Goal: Information Seeking & Learning: Learn about a topic

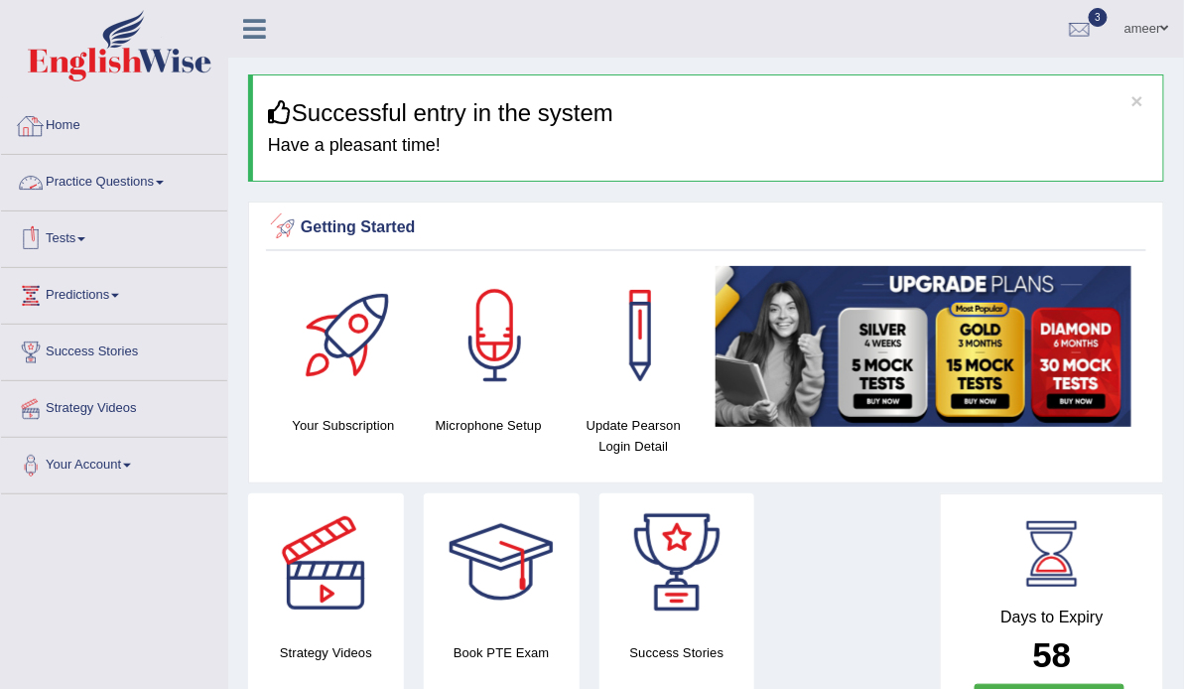
click at [97, 186] on link "Practice Questions" at bounding box center [114, 180] width 226 height 50
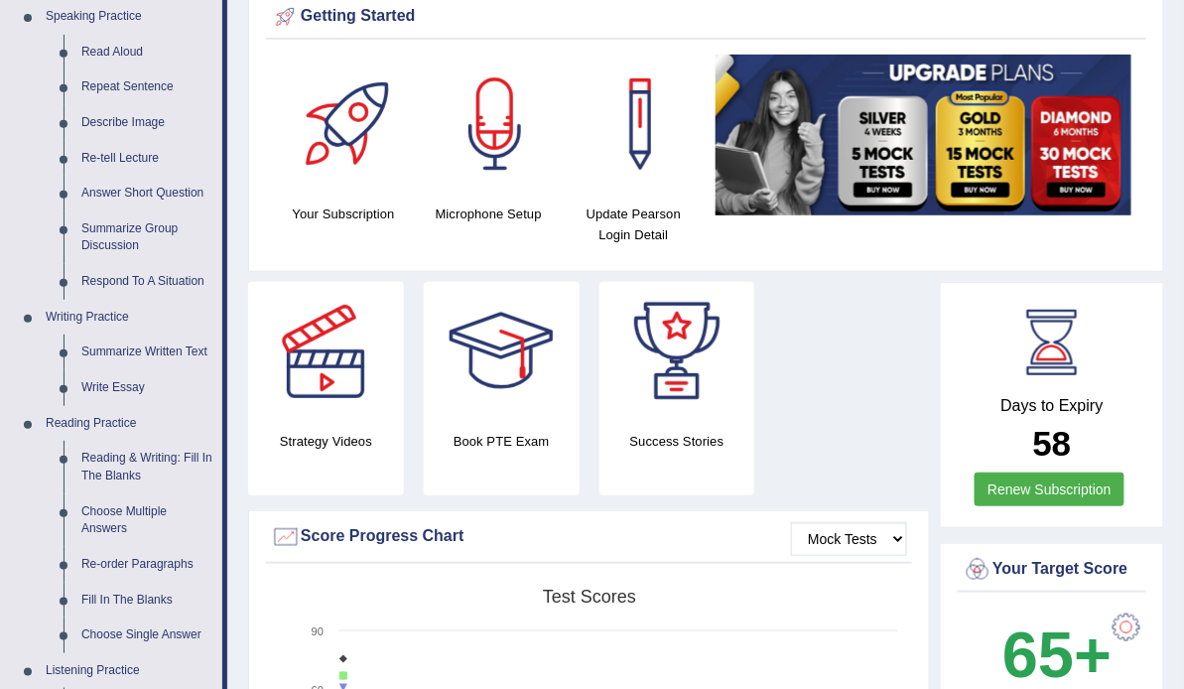
scroll to position [238, 0]
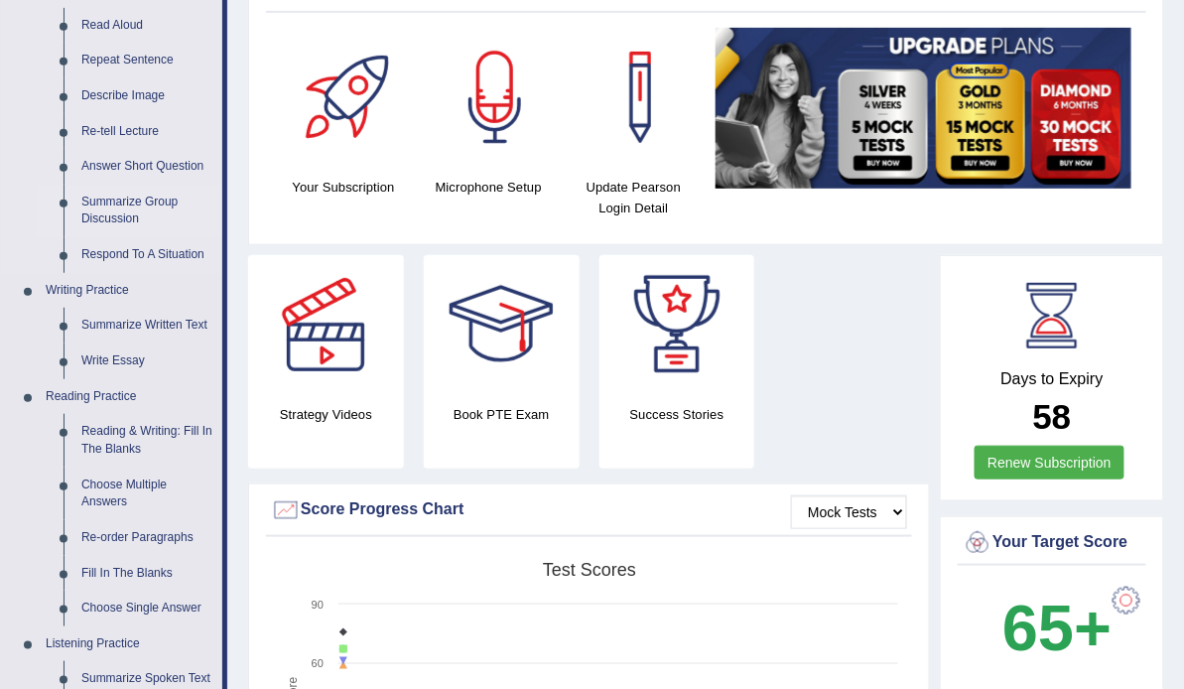
click at [103, 204] on link "Summarize Group Discussion" at bounding box center [147, 211] width 150 height 53
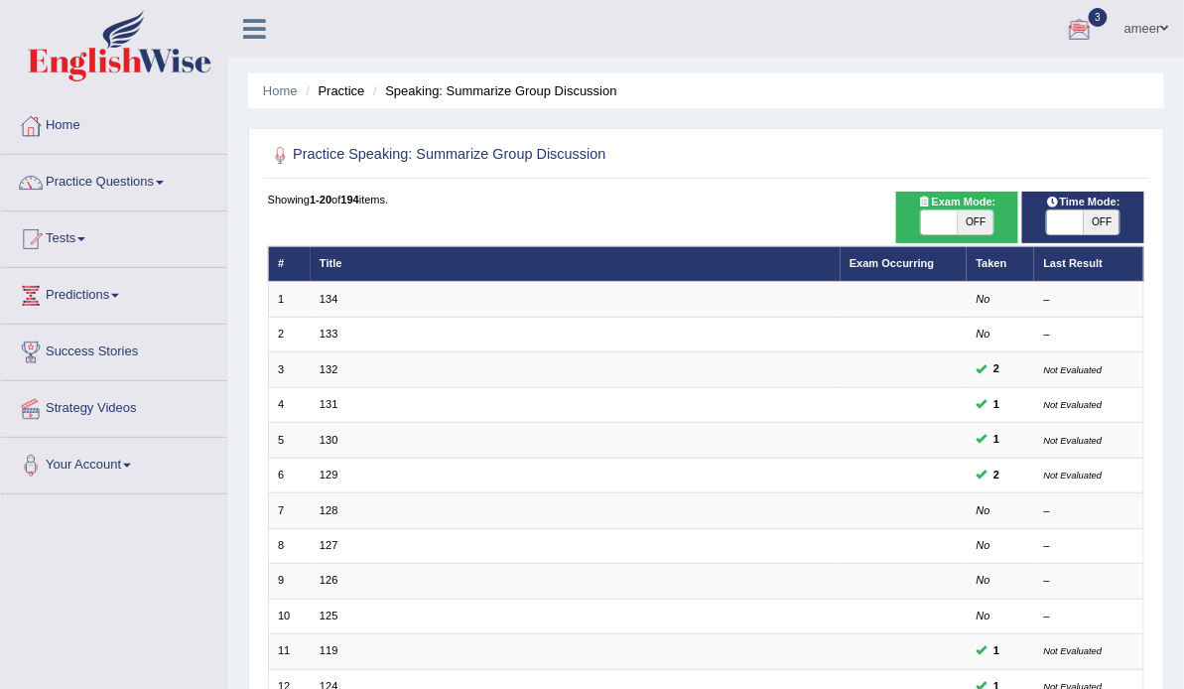
click at [1084, 231] on span "OFF" at bounding box center [1102, 222] width 37 height 24
checkbox input "true"
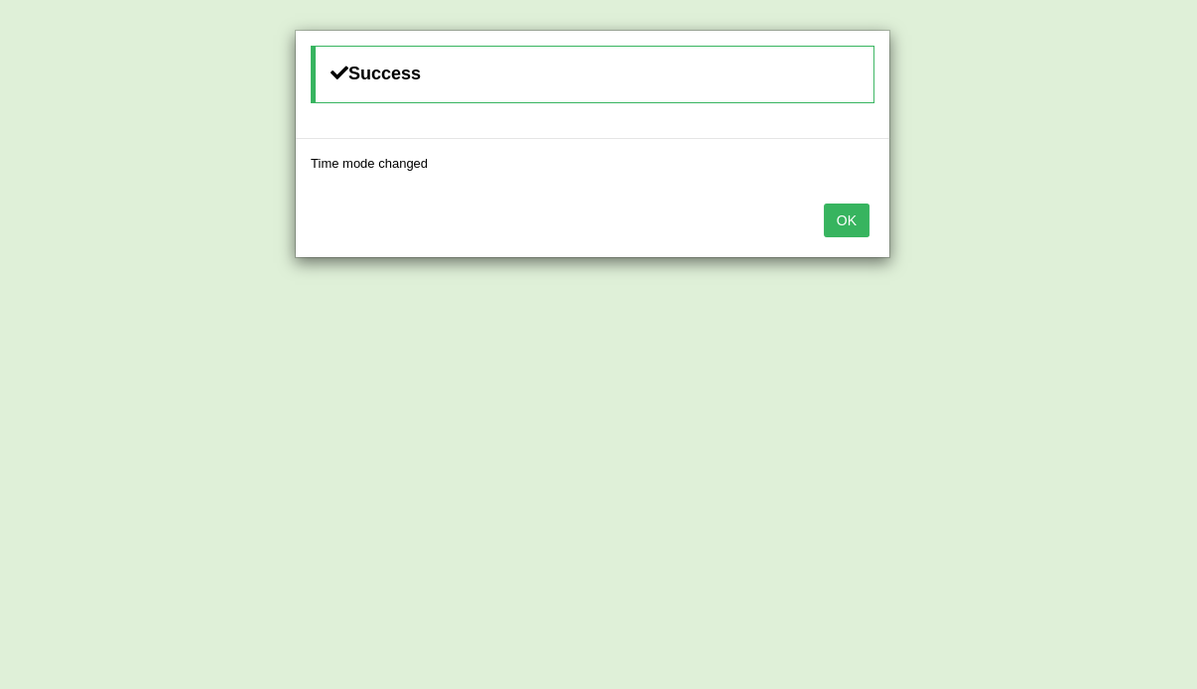
click at [849, 220] on button "OK" at bounding box center [847, 220] width 46 height 34
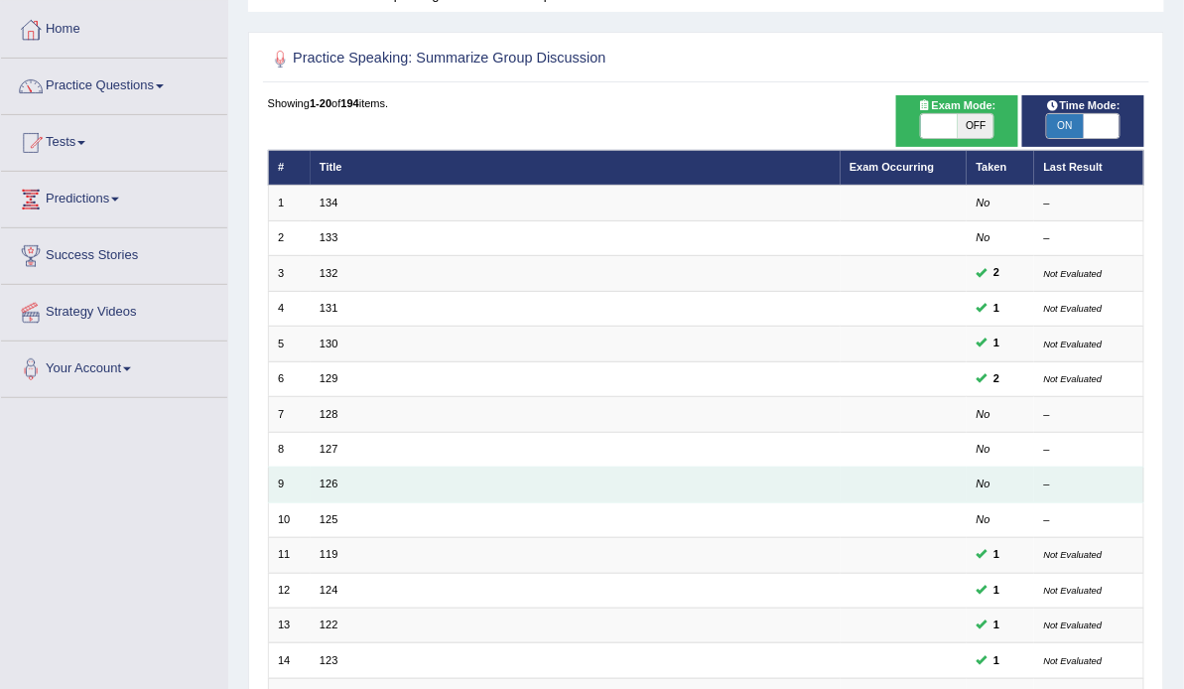
scroll to position [238, 0]
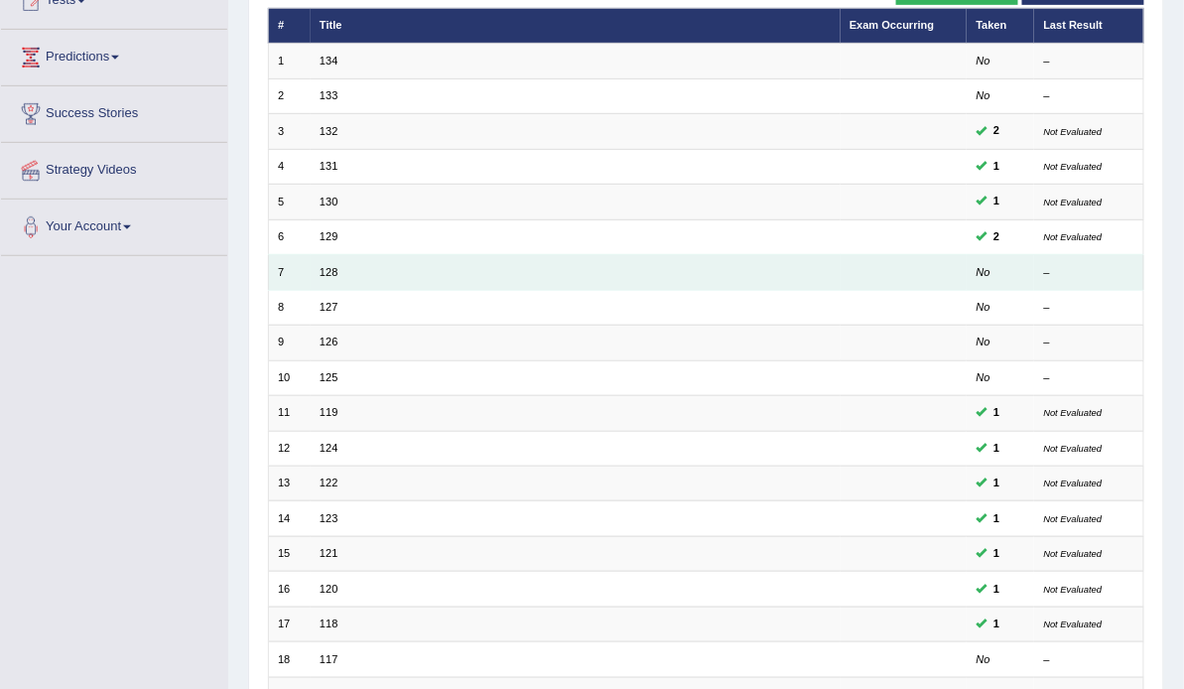
click at [311, 290] on td "7" at bounding box center [289, 272] width 43 height 35
click at [337, 278] on link "128" at bounding box center [329, 272] width 18 height 12
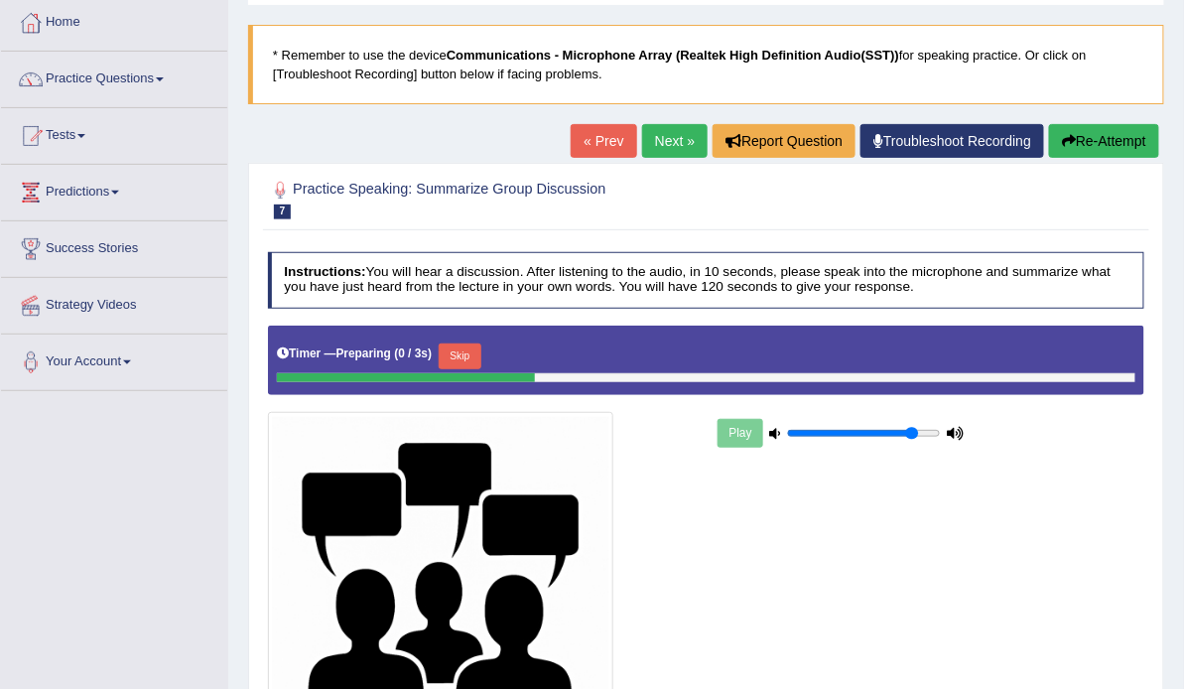
scroll to position [159, 0]
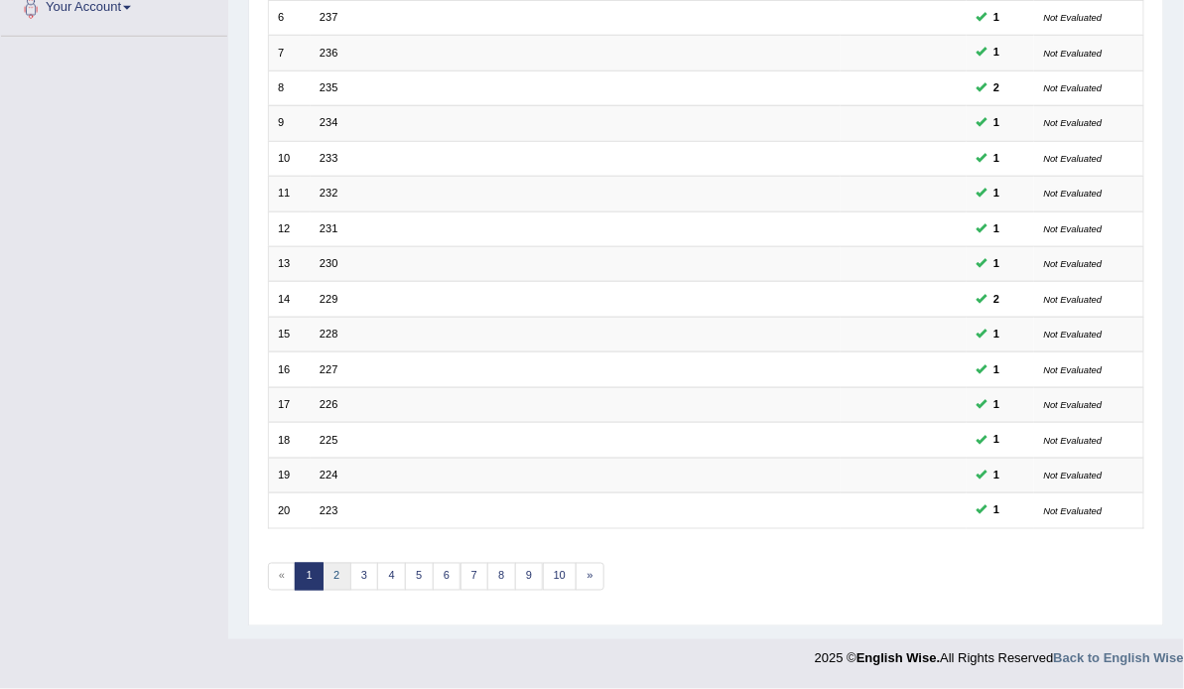
click at [349, 574] on link "2" at bounding box center [337, 577] width 29 height 28
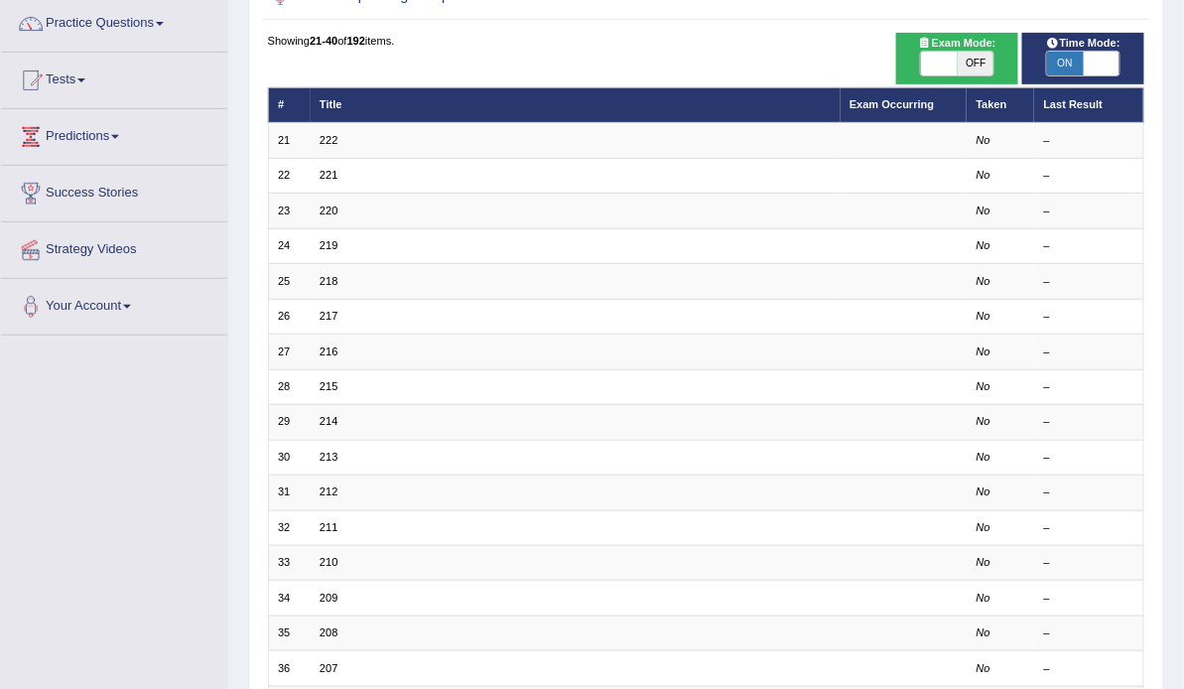
scroll to position [159, 0]
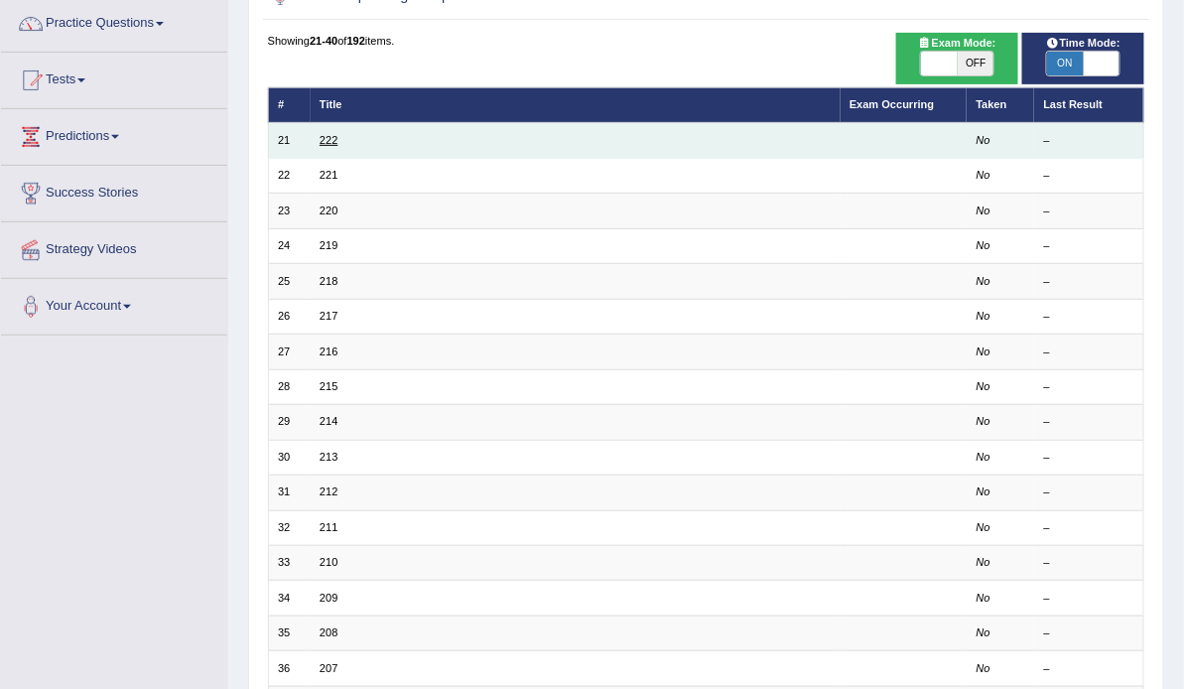
click at [337, 146] on link "222" at bounding box center [329, 140] width 18 height 12
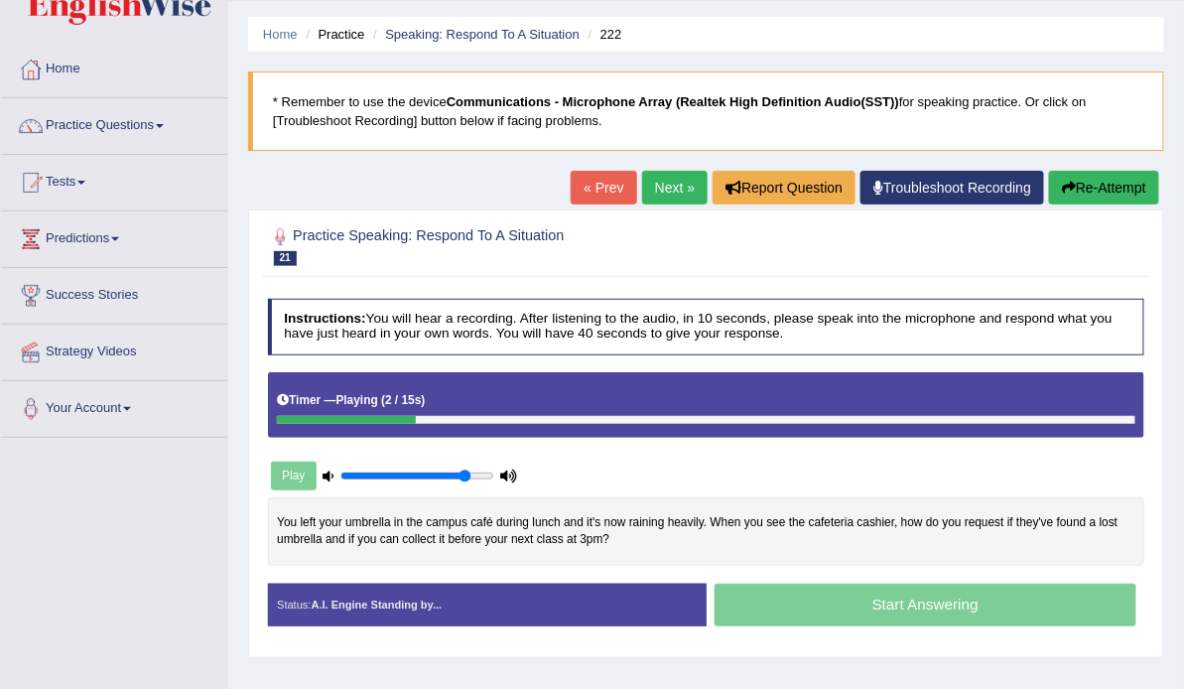
scroll to position [159, 0]
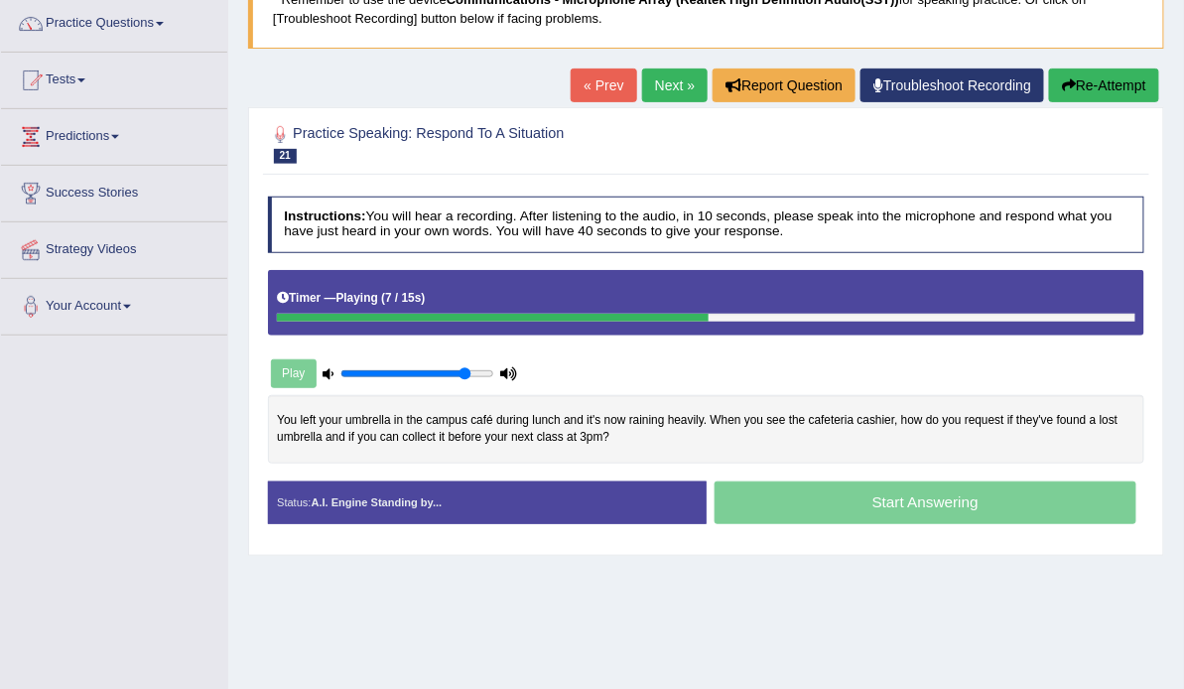
click at [670, 70] on link "Next »" at bounding box center [674, 85] width 65 height 34
click at [589, 92] on link "« Prev" at bounding box center [603, 85] width 65 height 34
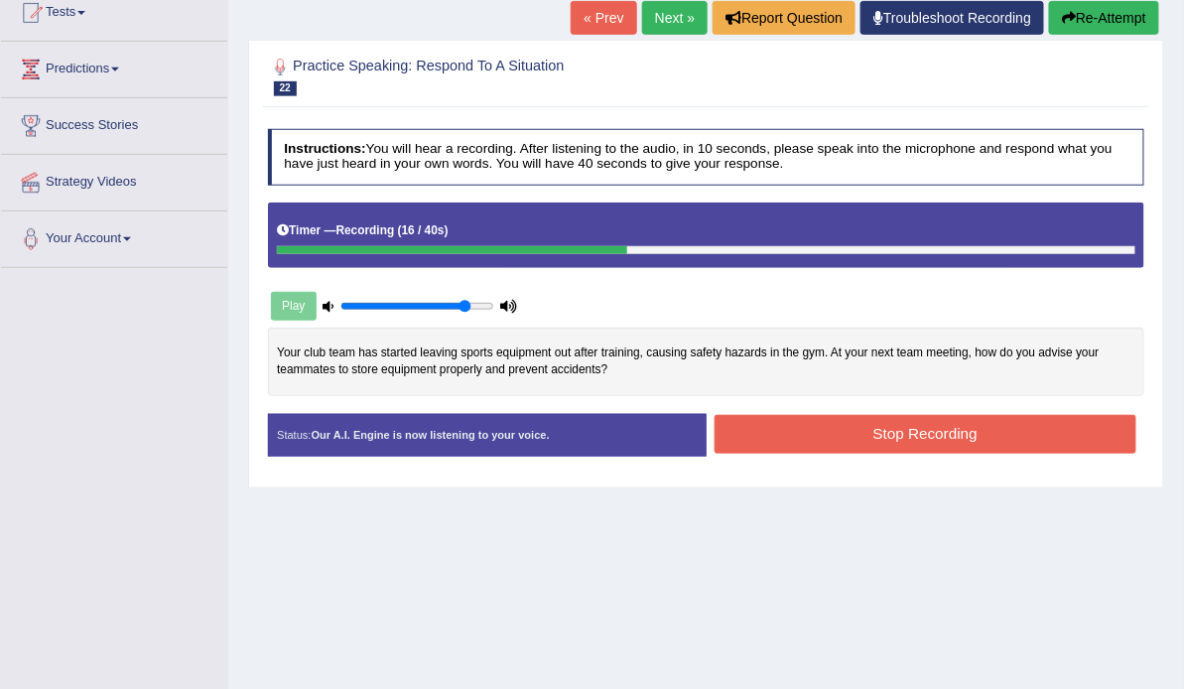
scroll to position [159, 0]
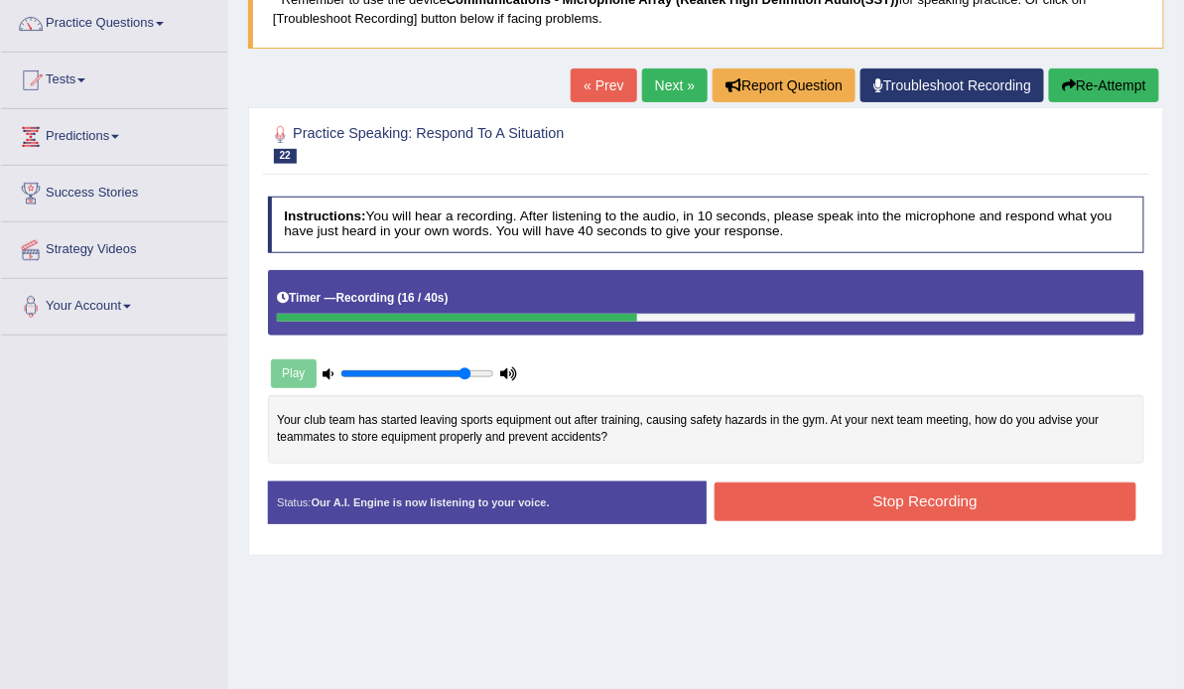
click at [1095, 95] on button "Re-Attempt" at bounding box center [1104, 85] width 110 height 34
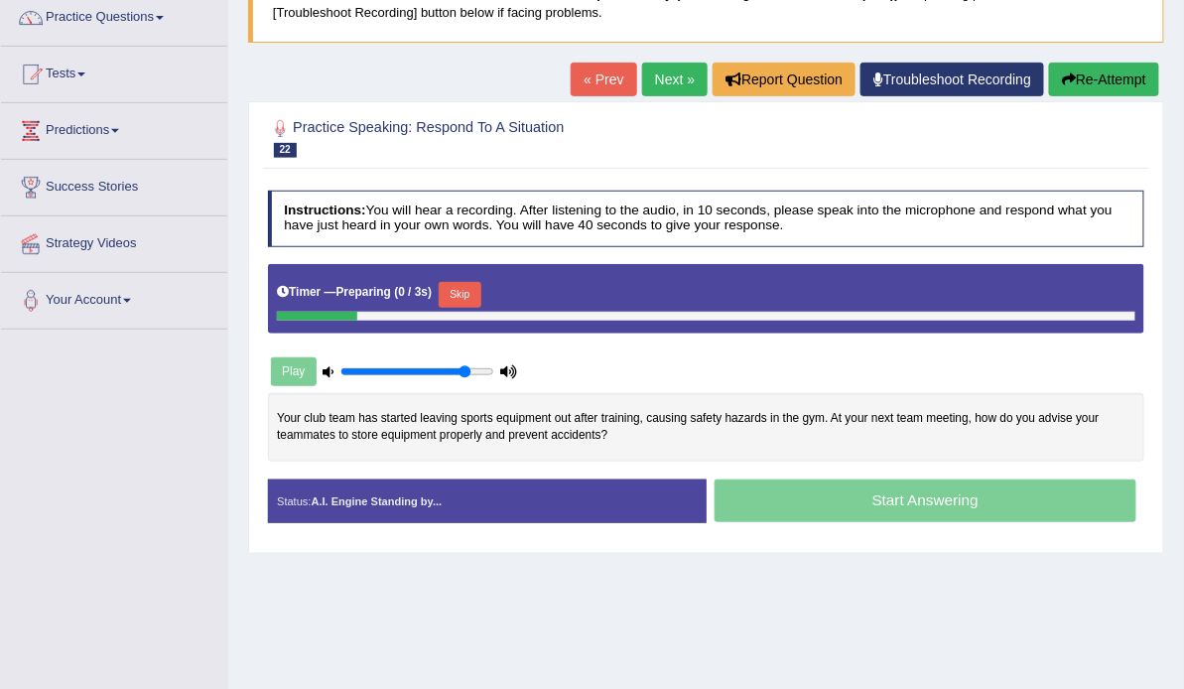
click at [481, 308] on button "Skip" at bounding box center [460, 295] width 43 height 26
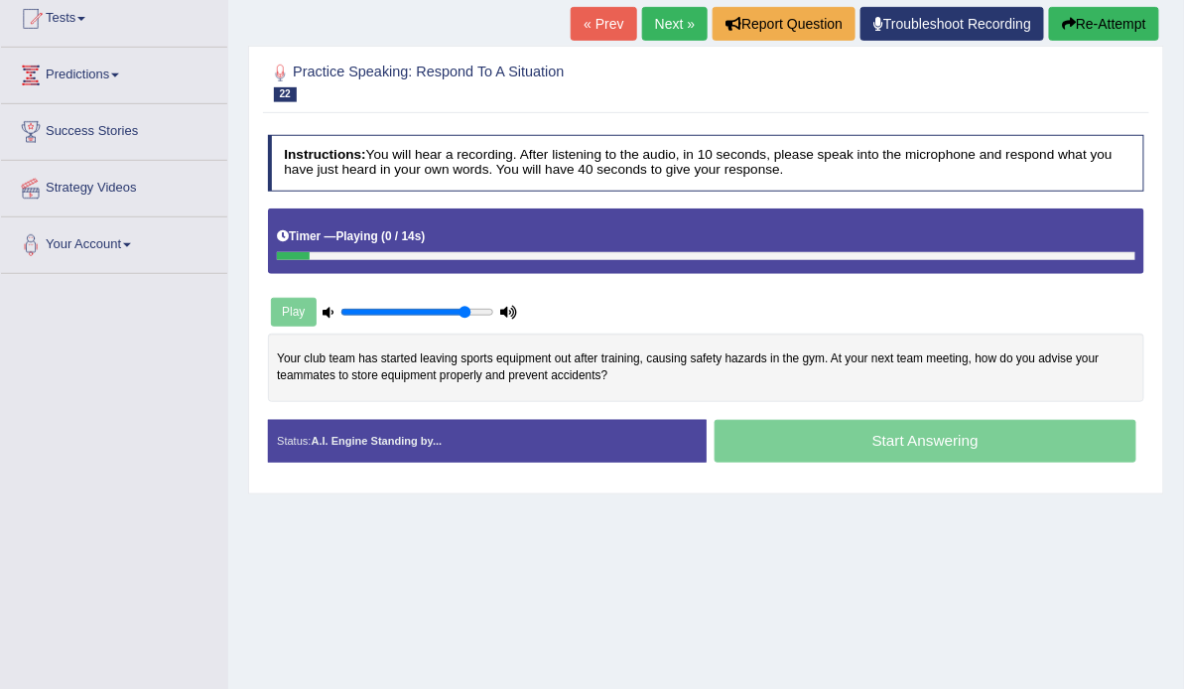
scroll to position [244, 0]
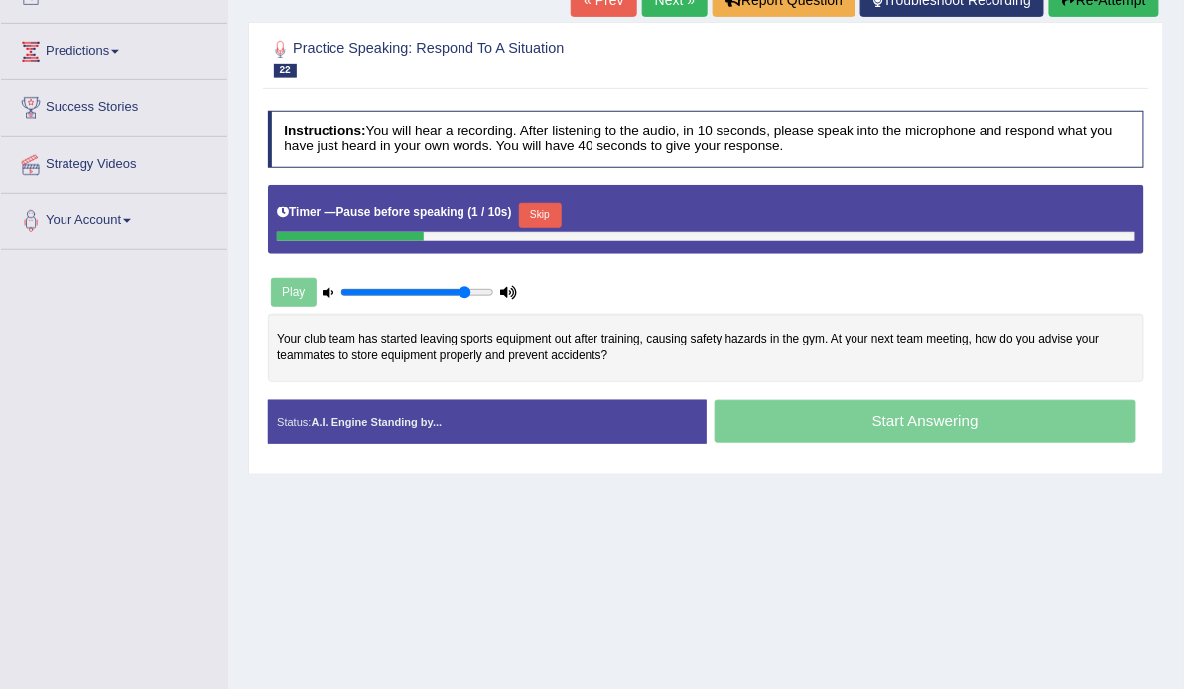
click at [562, 228] on button "Skip" at bounding box center [540, 215] width 43 height 26
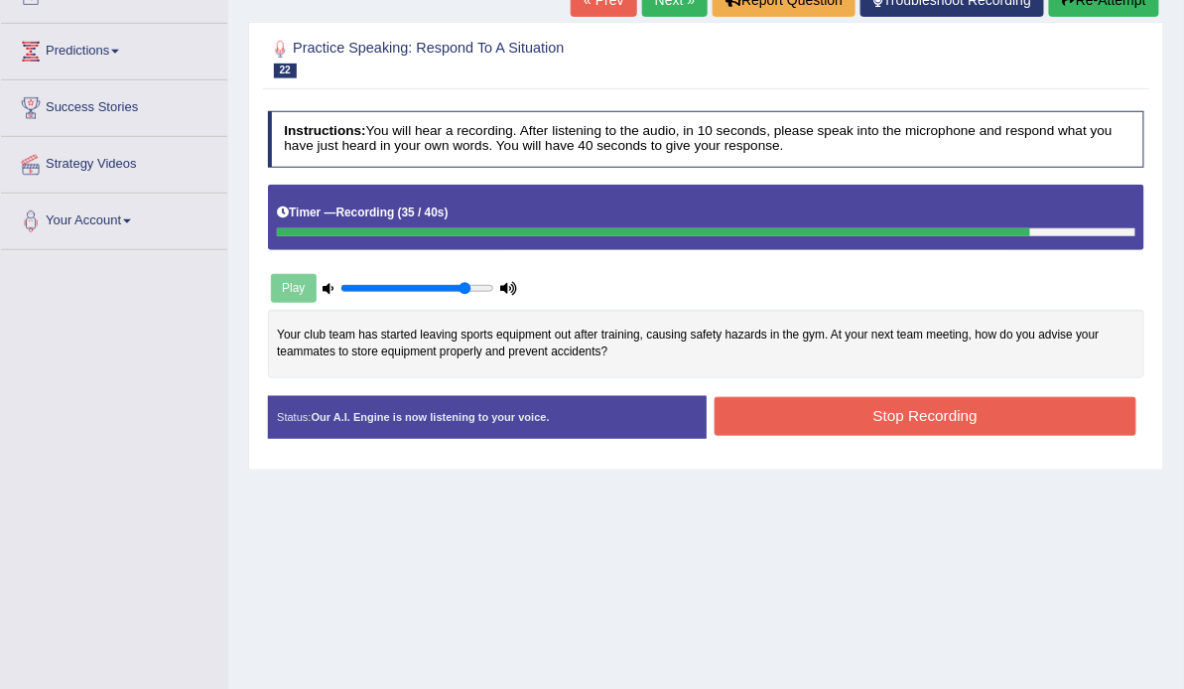
click at [909, 436] on button "Stop Recording" at bounding box center [926, 416] width 422 height 39
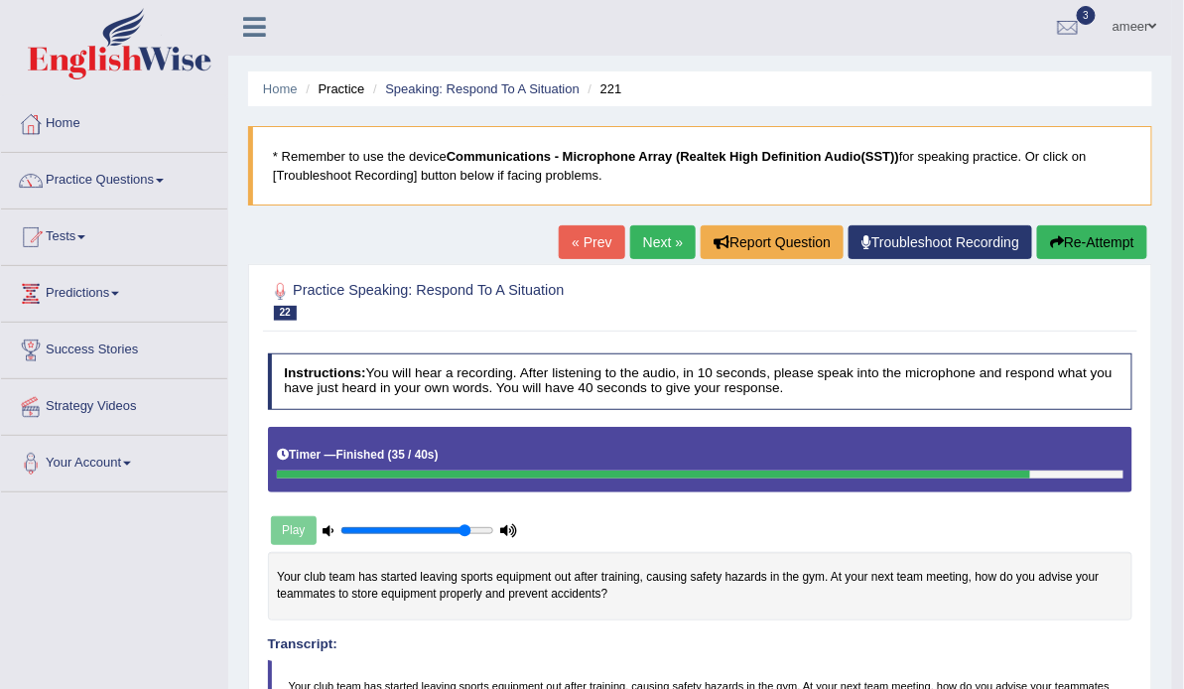
scroll to position [0, 0]
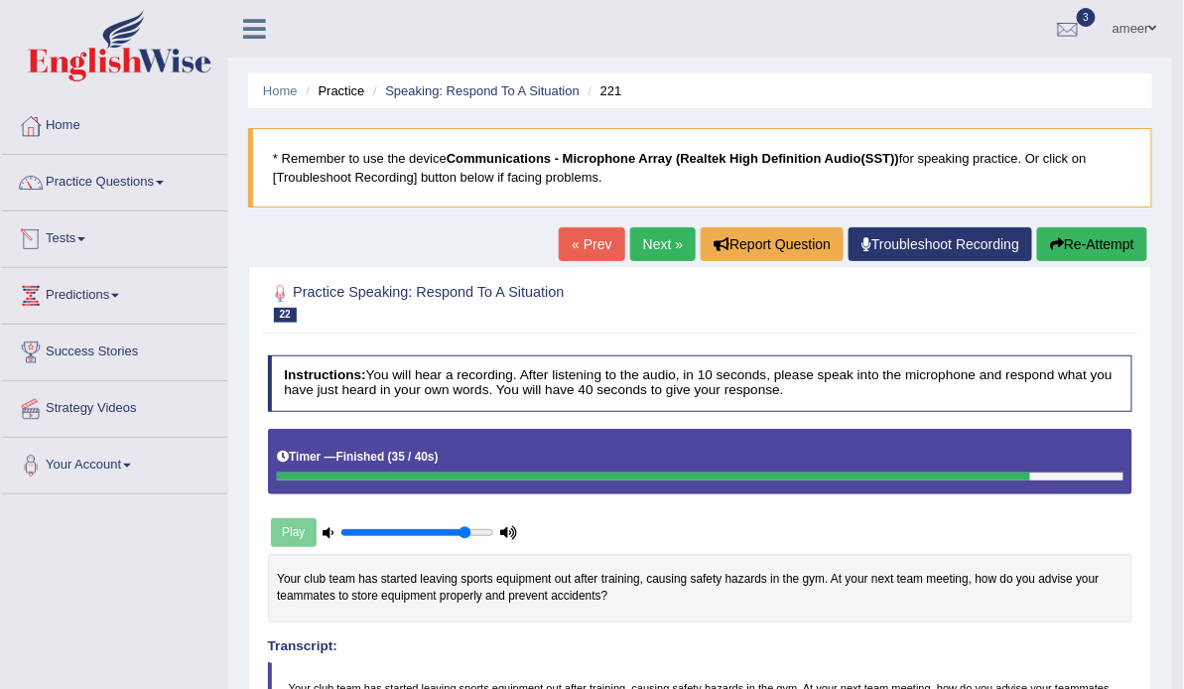
click at [55, 242] on link "Tests" at bounding box center [114, 236] width 226 height 50
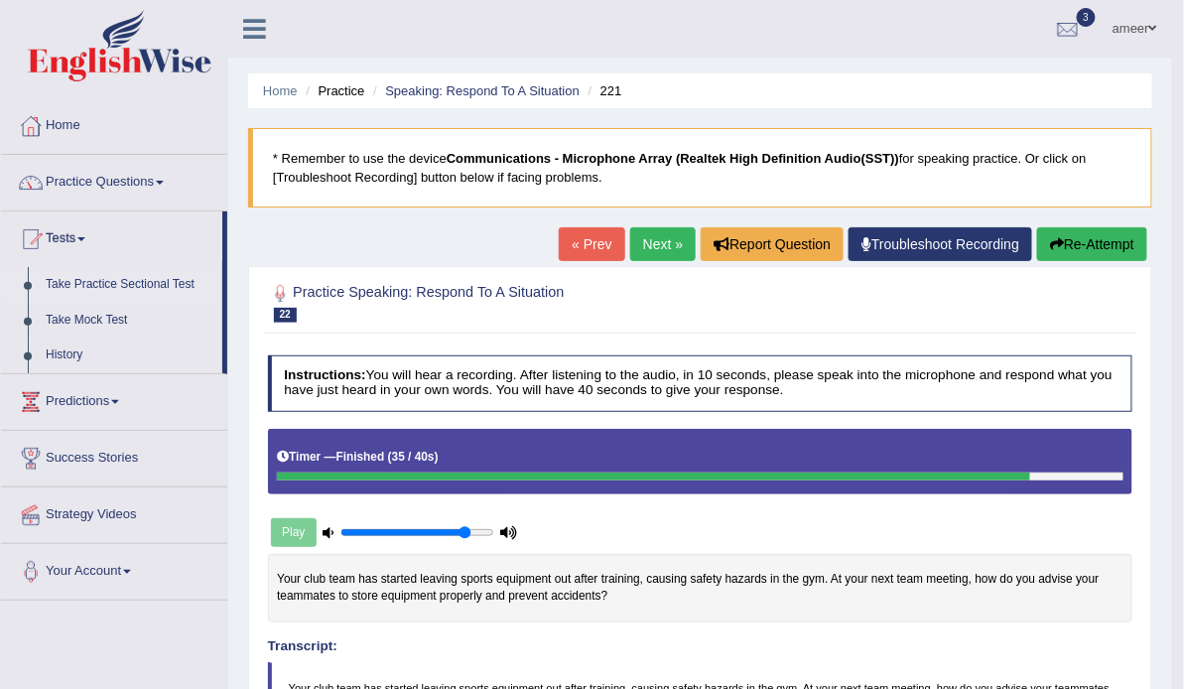
click at [142, 284] on link "Take Practice Sectional Test" at bounding box center [130, 285] width 186 height 36
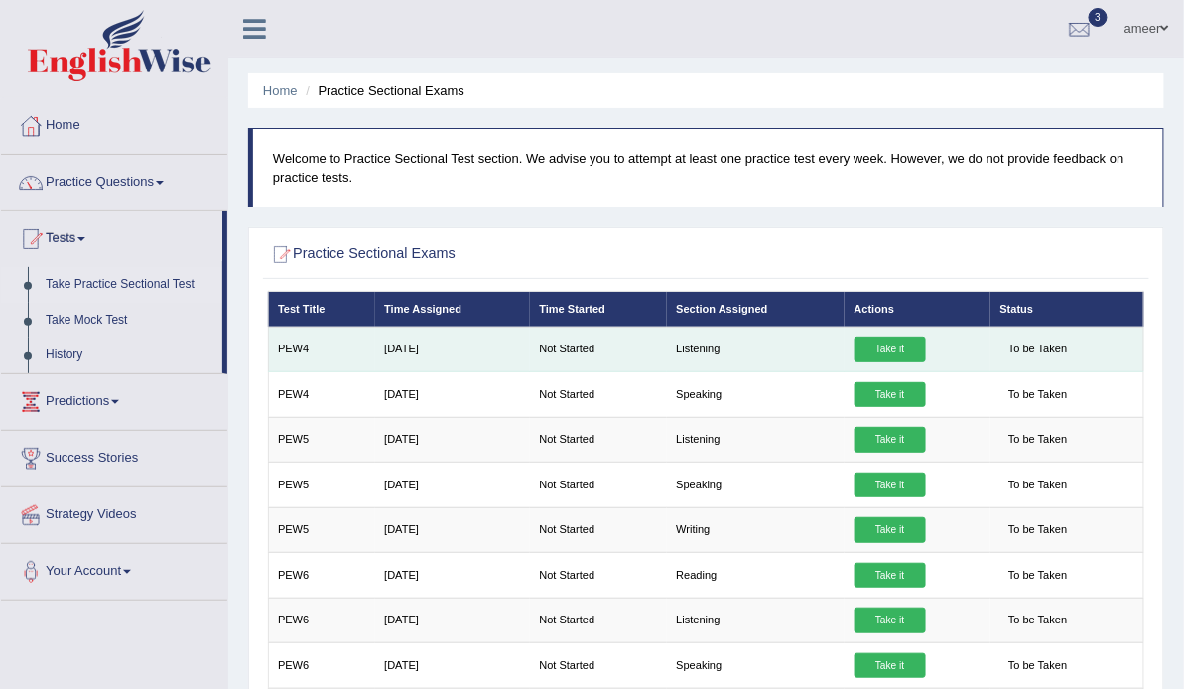
click at [899, 360] on link "Take it" at bounding box center [889, 349] width 71 height 26
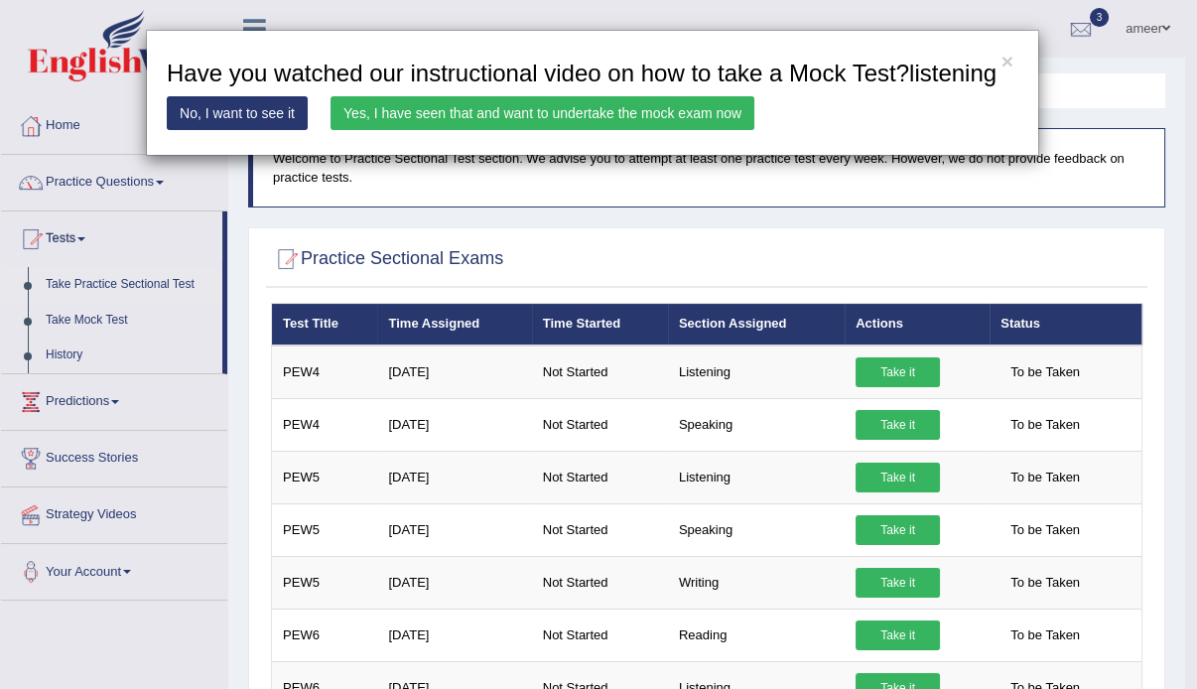
click at [564, 108] on link "Yes, I have seen that and want to undertake the mock exam now" at bounding box center [542, 113] width 424 height 34
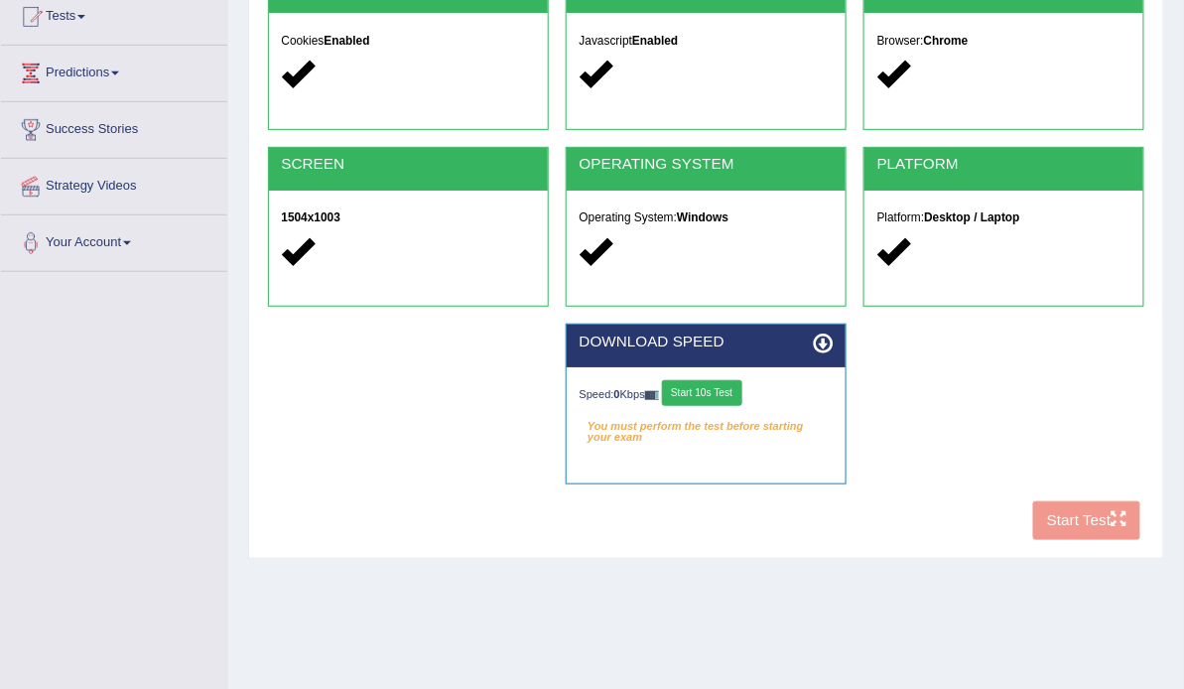
scroll to position [238, 0]
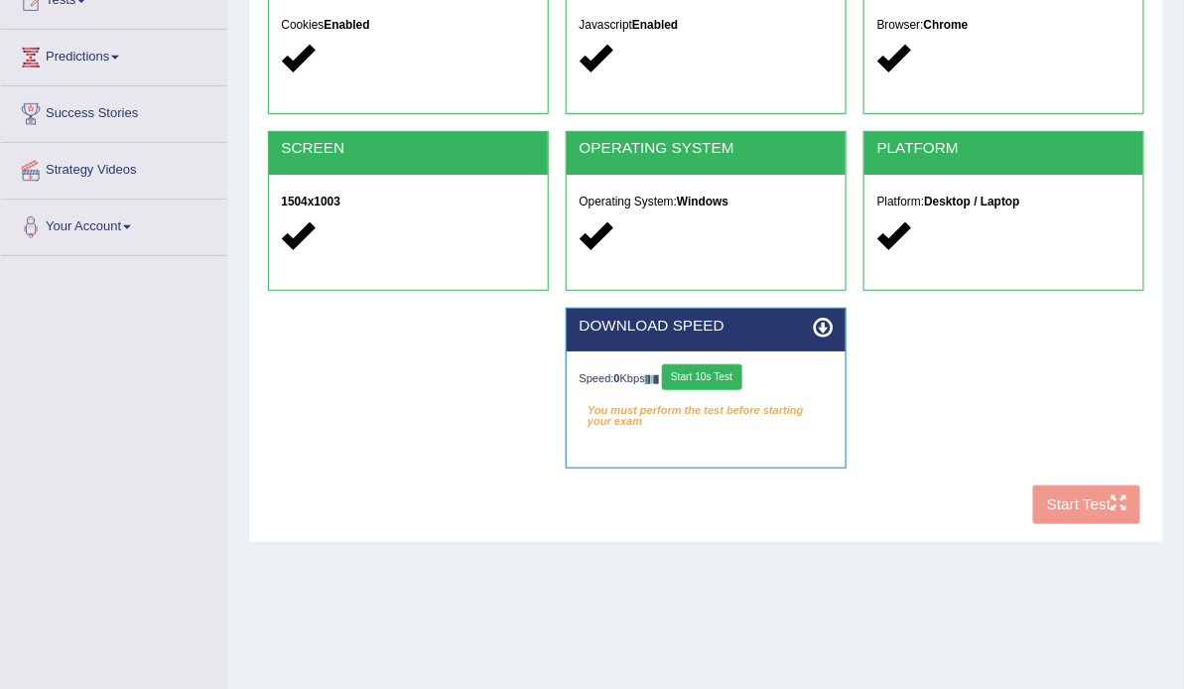
click at [737, 390] on button "Start 10s Test" at bounding box center [702, 377] width 80 height 26
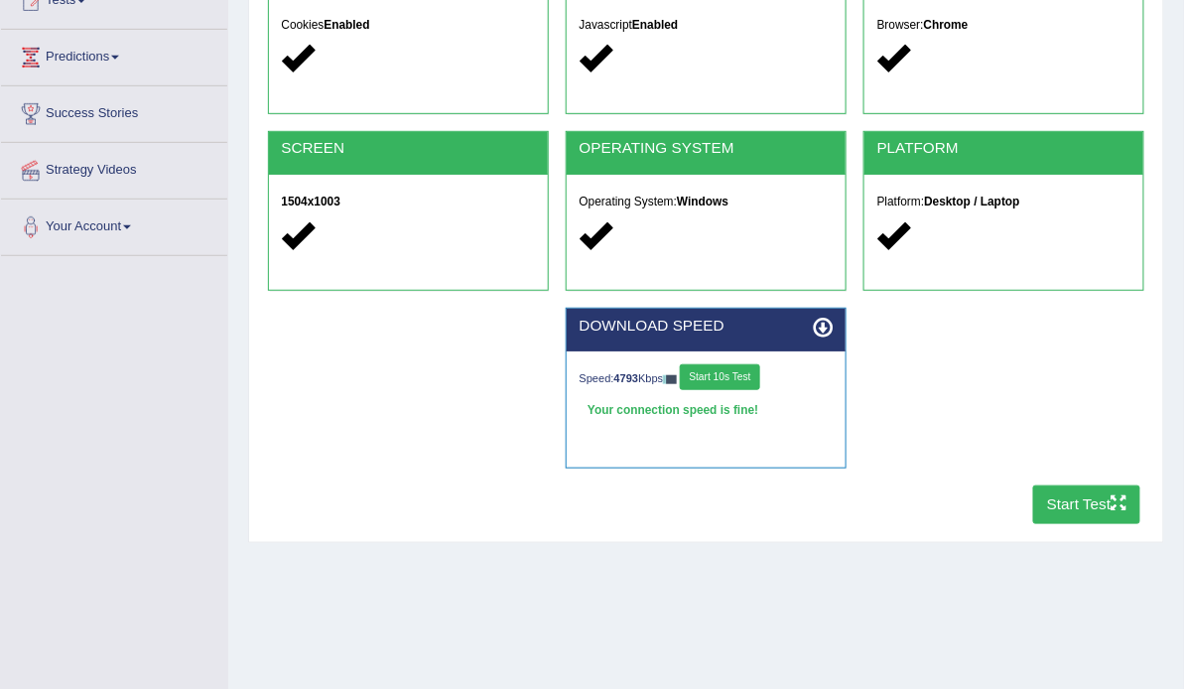
click at [760, 390] on button "Start 10s Test" at bounding box center [720, 377] width 80 height 26
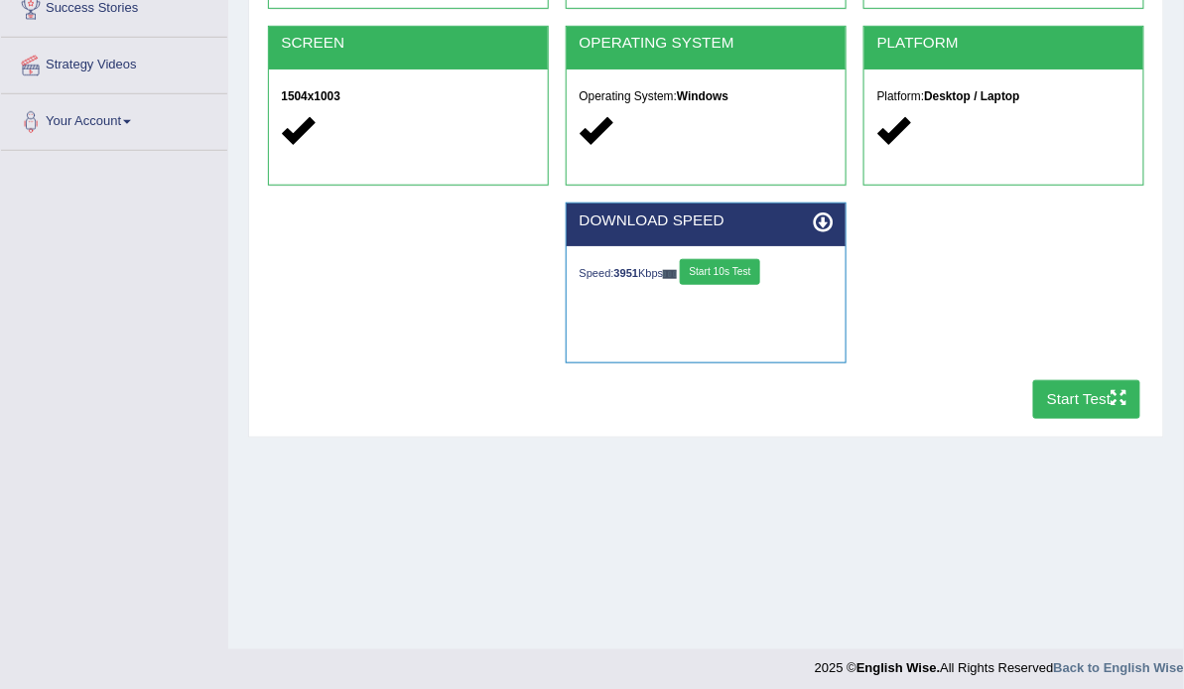
scroll to position [353, 0]
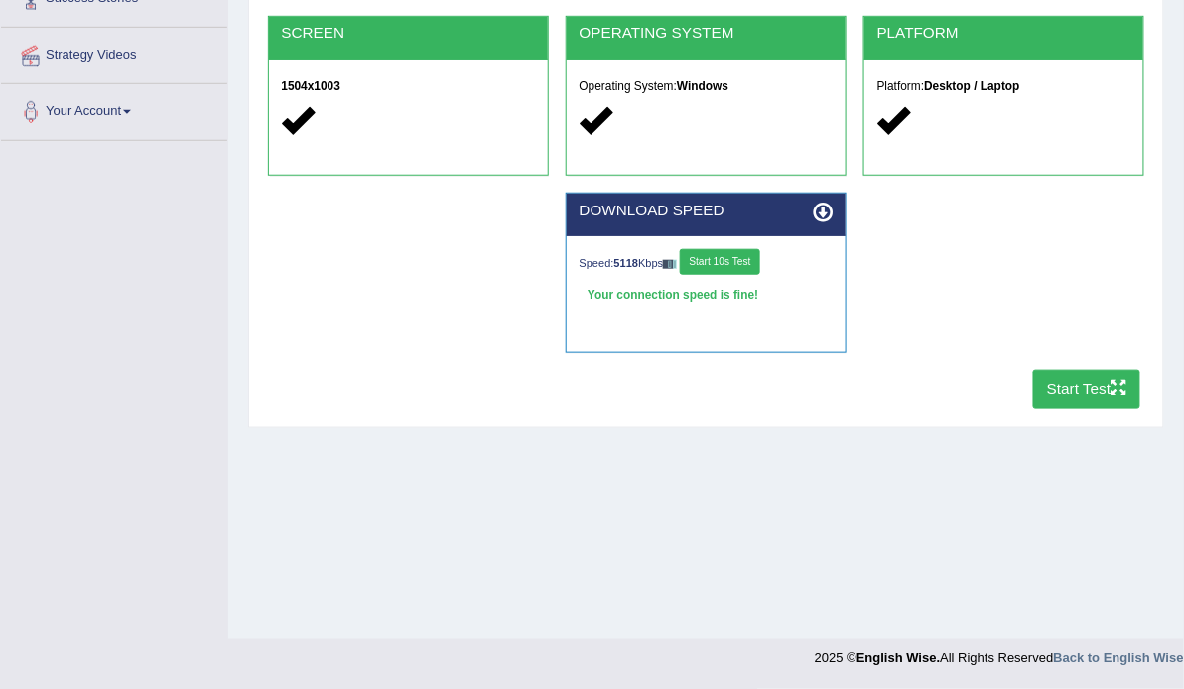
click at [1102, 409] on button "Start Test" at bounding box center [1087, 389] width 108 height 39
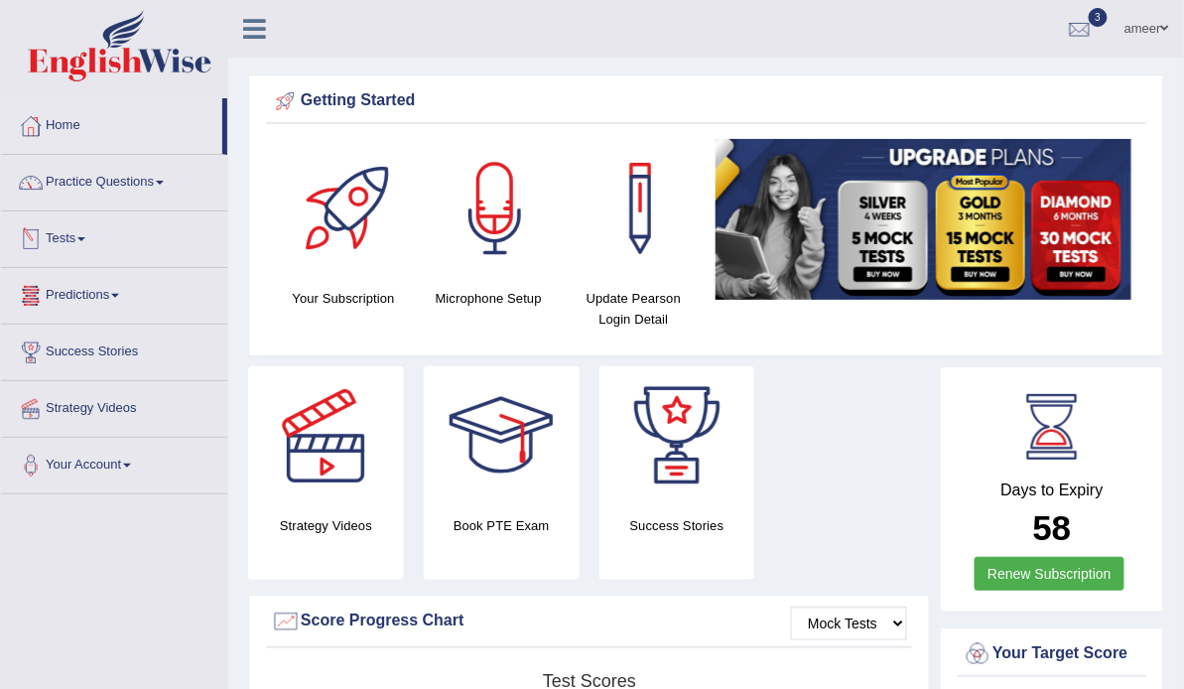
click at [75, 228] on link "Tests" at bounding box center [114, 236] width 226 height 50
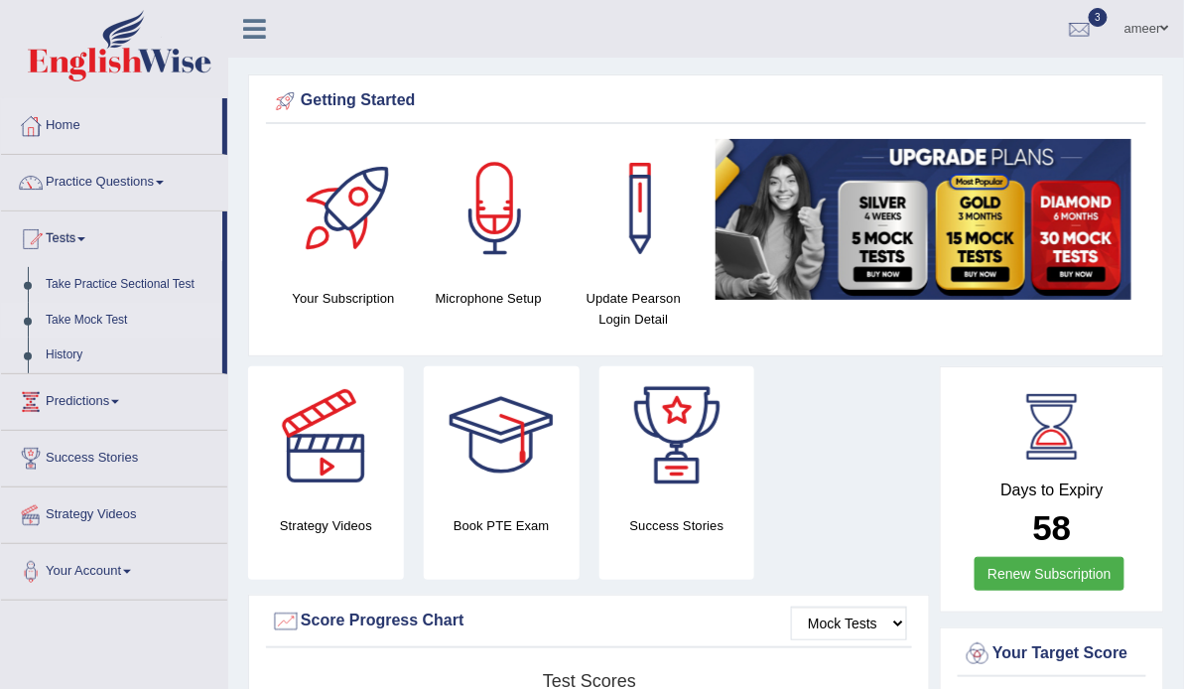
click at [104, 316] on link "Take Mock Test" at bounding box center [130, 321] width 186 height 36
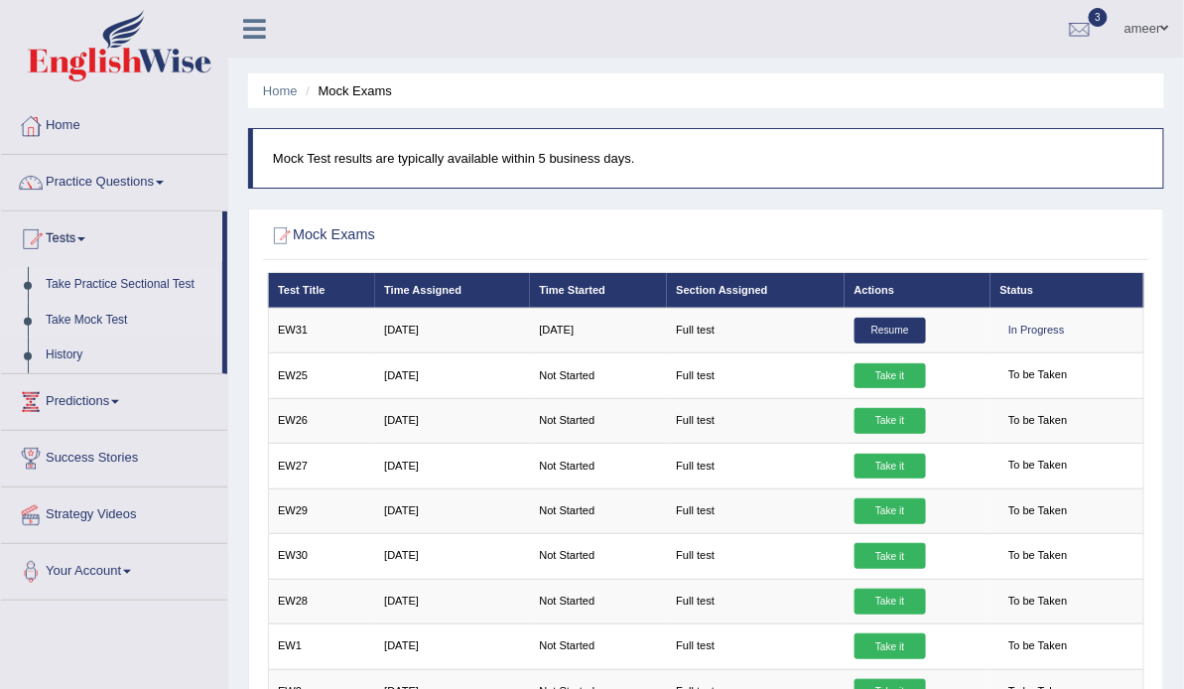
click at [141, 280] on link "Take Practice Sectional Test" at bounding box center [130, 285] width 186 height 36
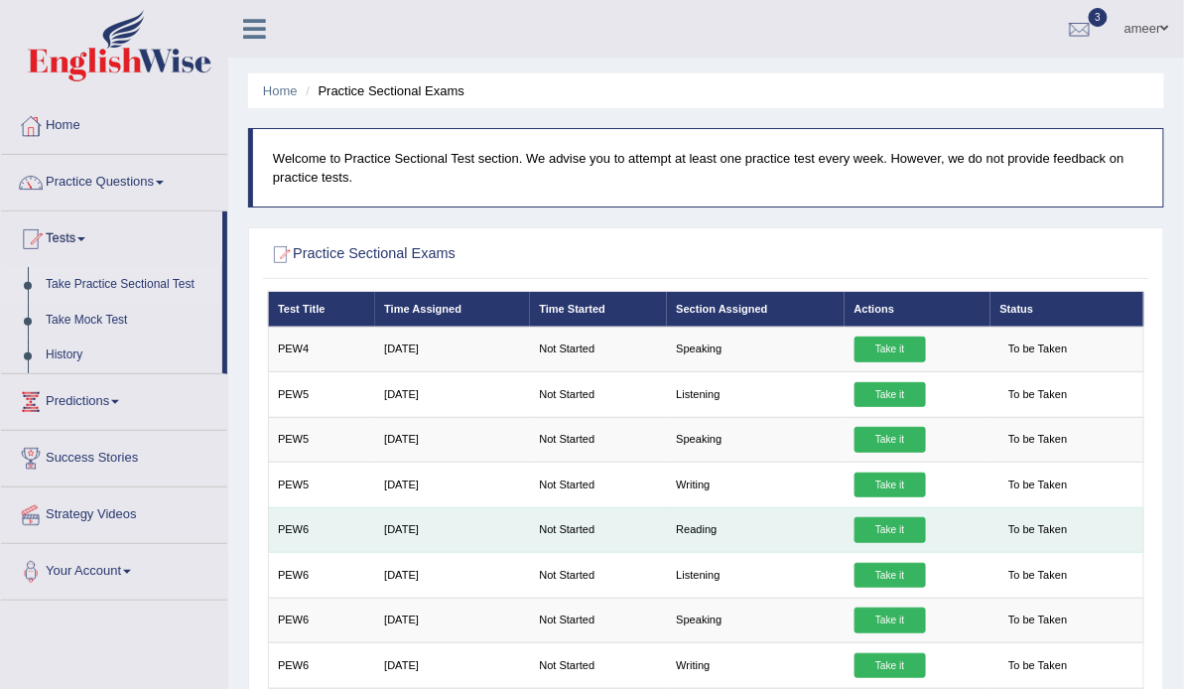
click at [895, 543] on link "Take it" at bounding box center [889, 530] width 71 height 26
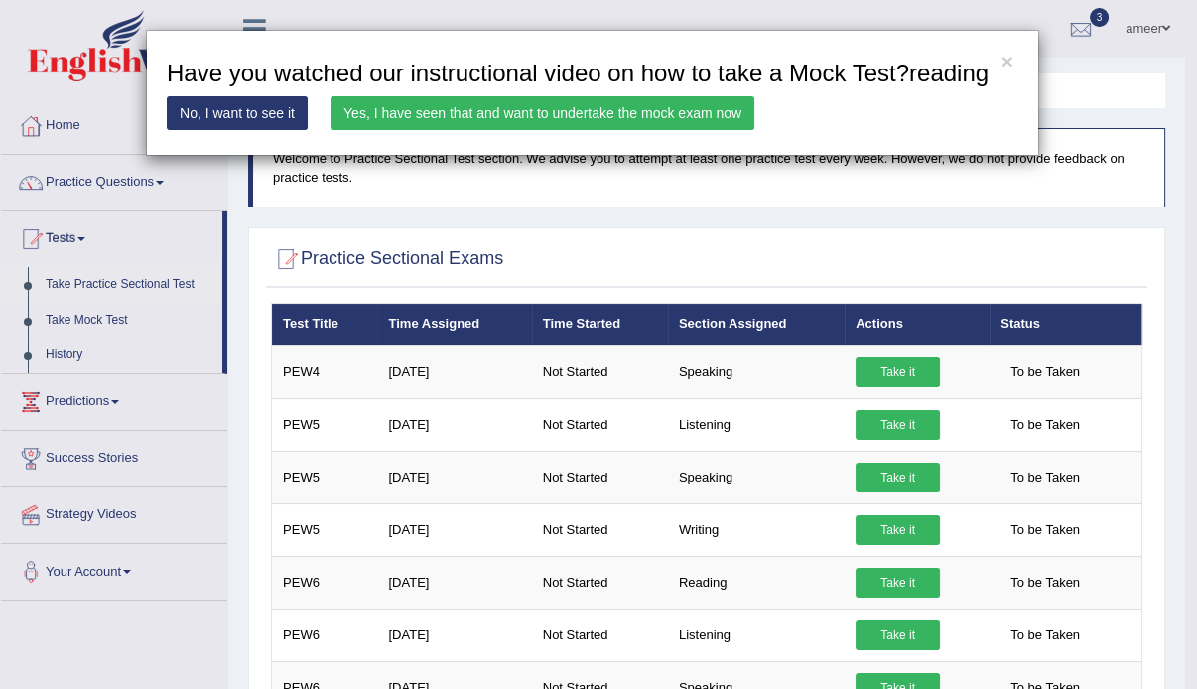
click at [571, 108] on link "Yes, I have seen that and want to undertake the mock exam now" at bounding box center [542, 113] width 424 height 34
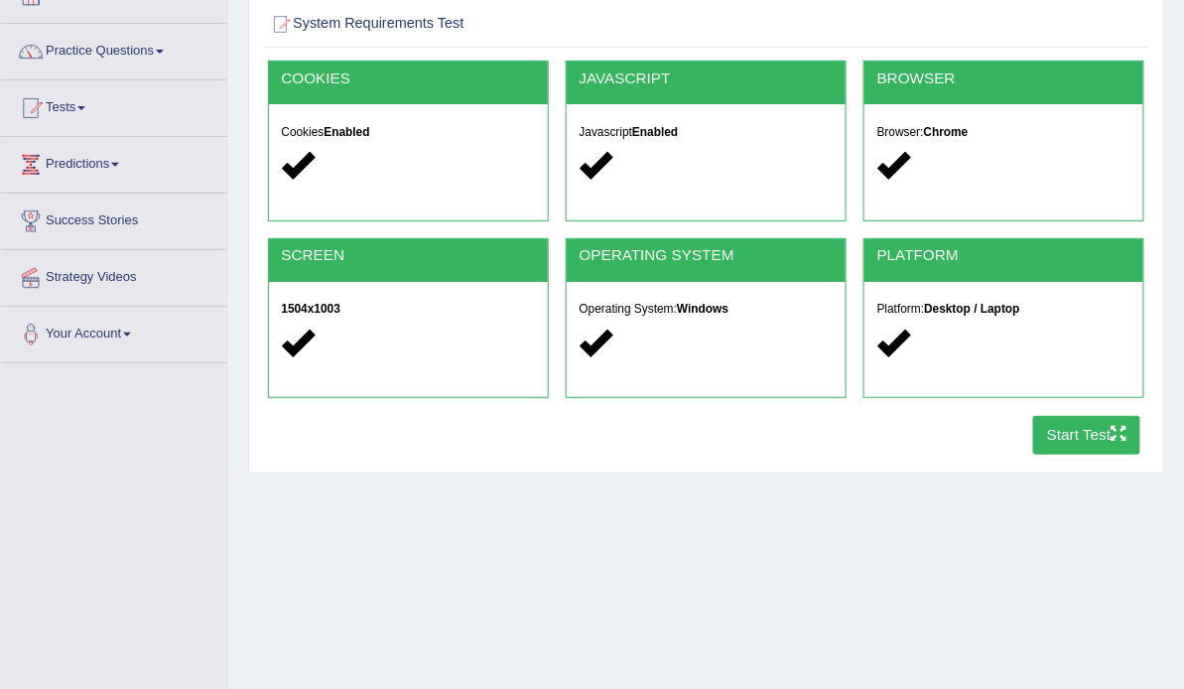
scroll to position [238, 0]
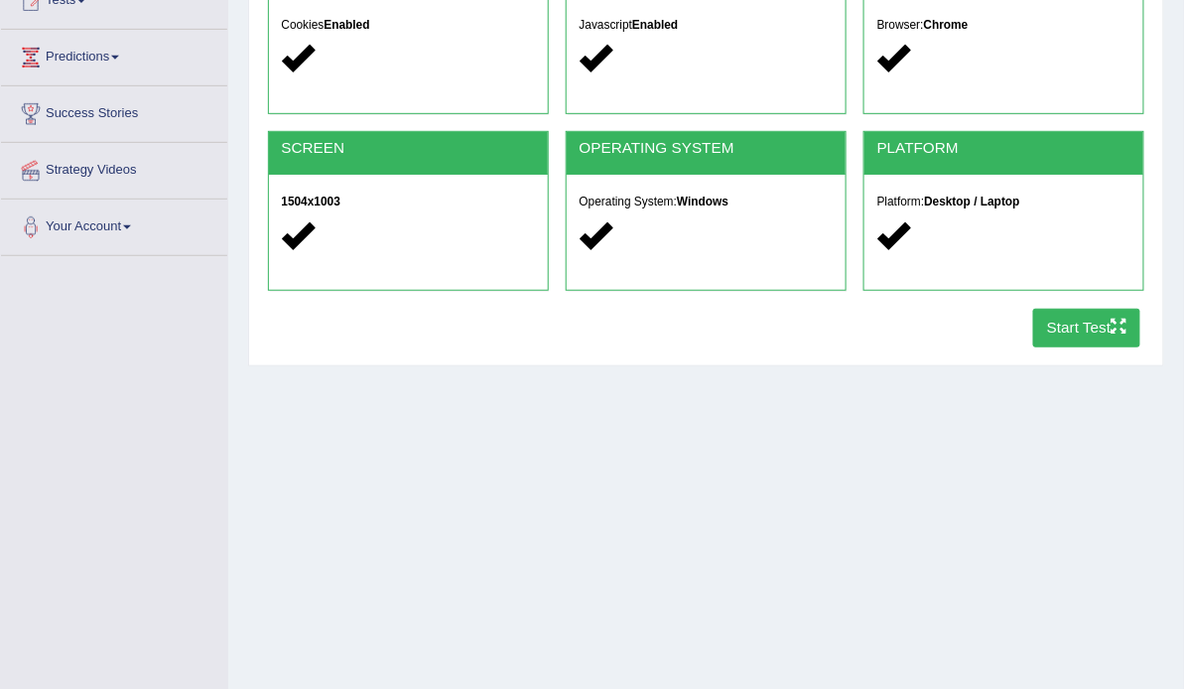
click at [1046, 347] on button "Start Test" at bounding box center [1087, 328] width 108 height 39
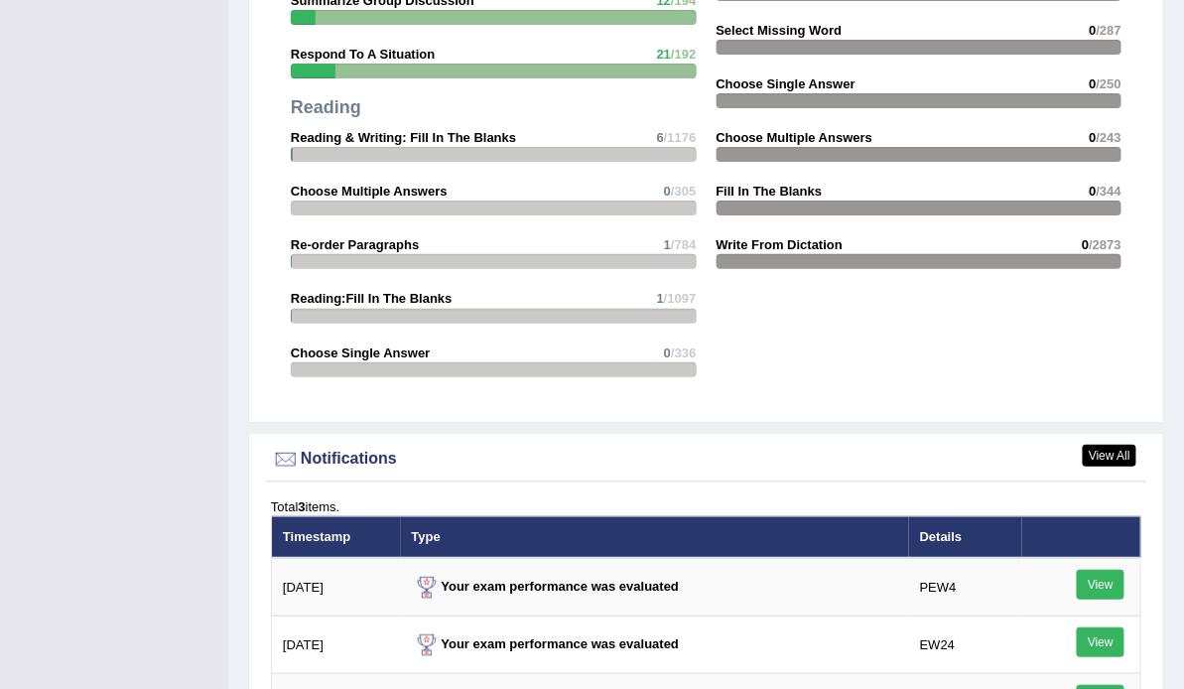
scroll to position [2461, 0]
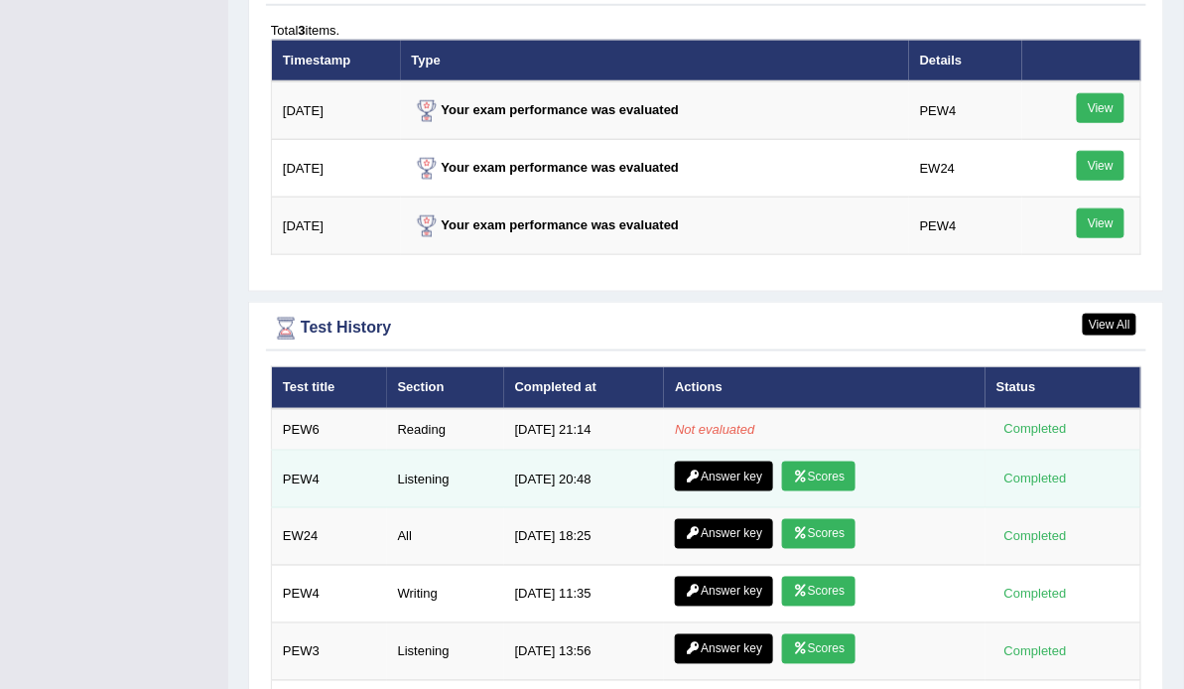
click at [826, 461] on link "Scores" at bounding box center [818, 476] width 73 height 30
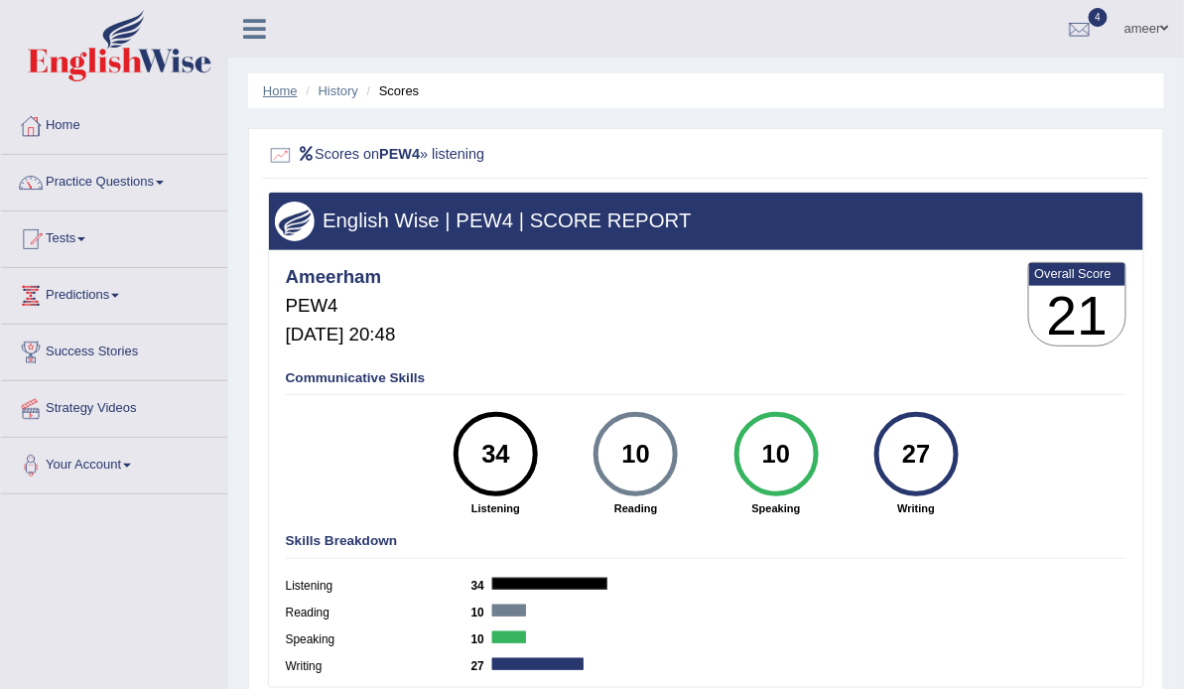
click at [281, 89] on link "Home" at bounding box center [280, 90] width 35 height 15
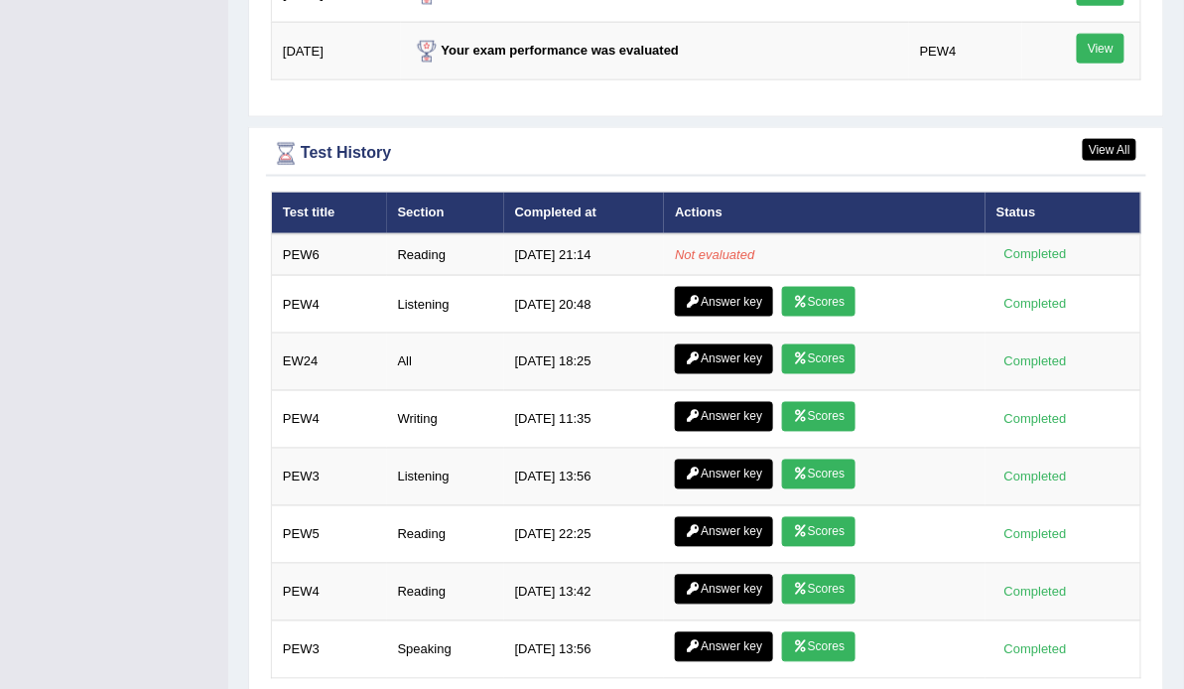
scroll to position [2696, 0]
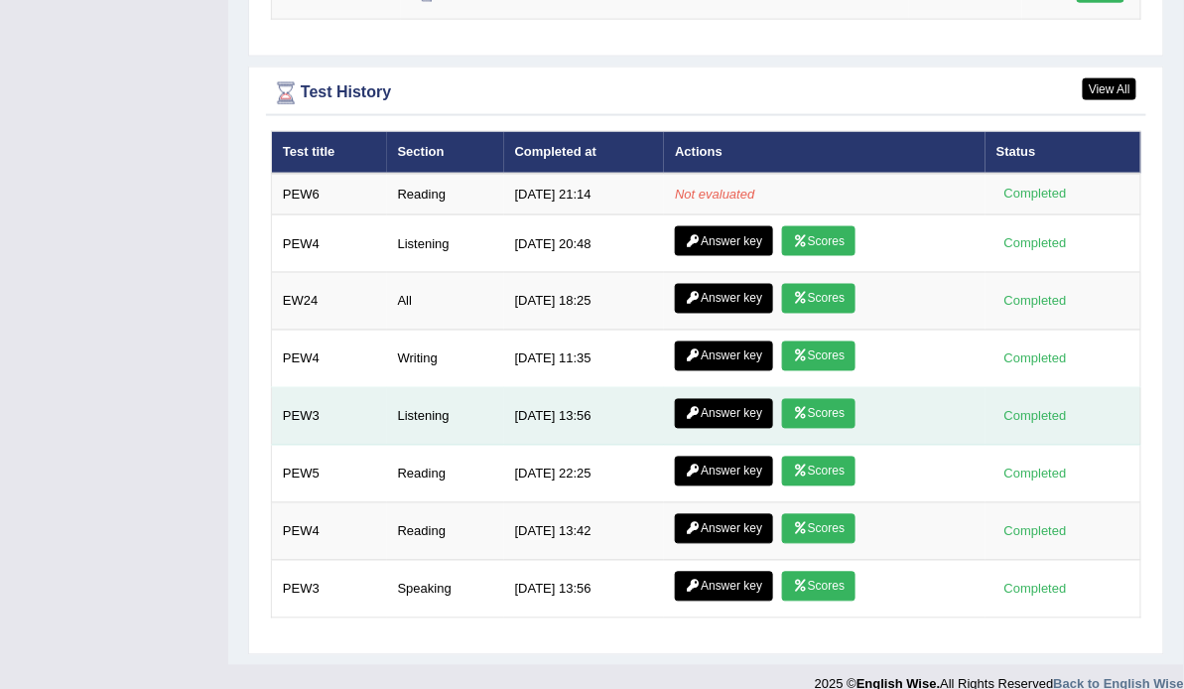
click at [807, 399] on link "Scores" at bounding box center [818, 414] width 73 height 30
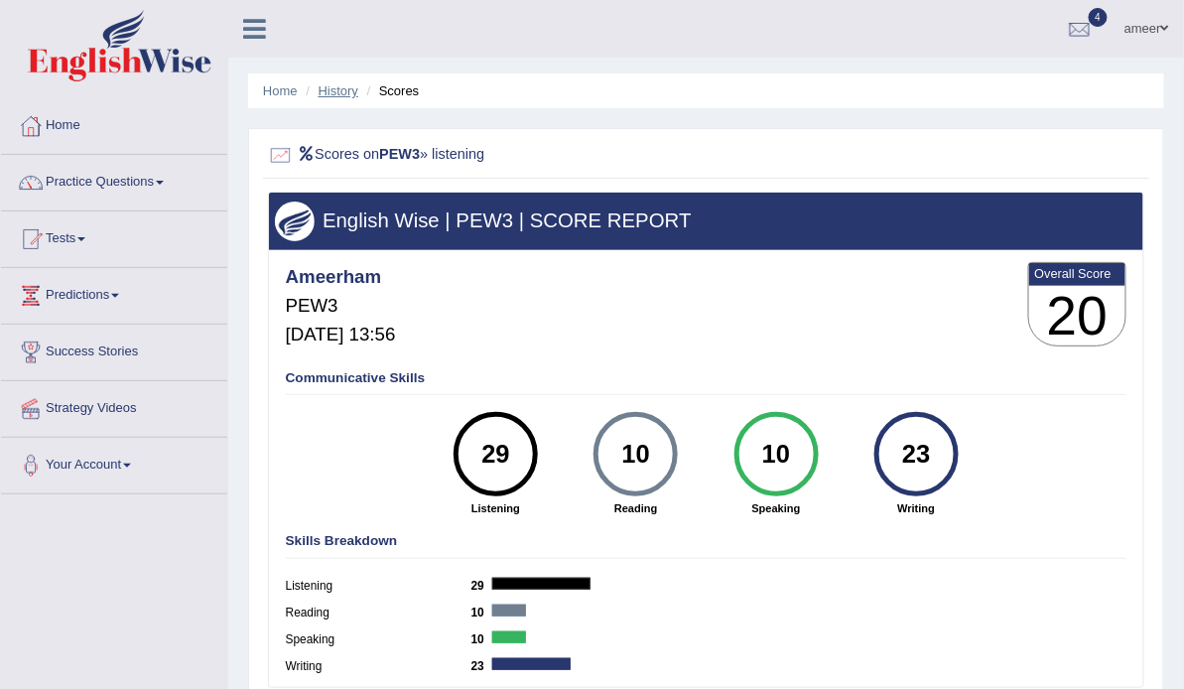
click at [328, 88] on link "History" at bounding box center [339, 90] width 40 height 15
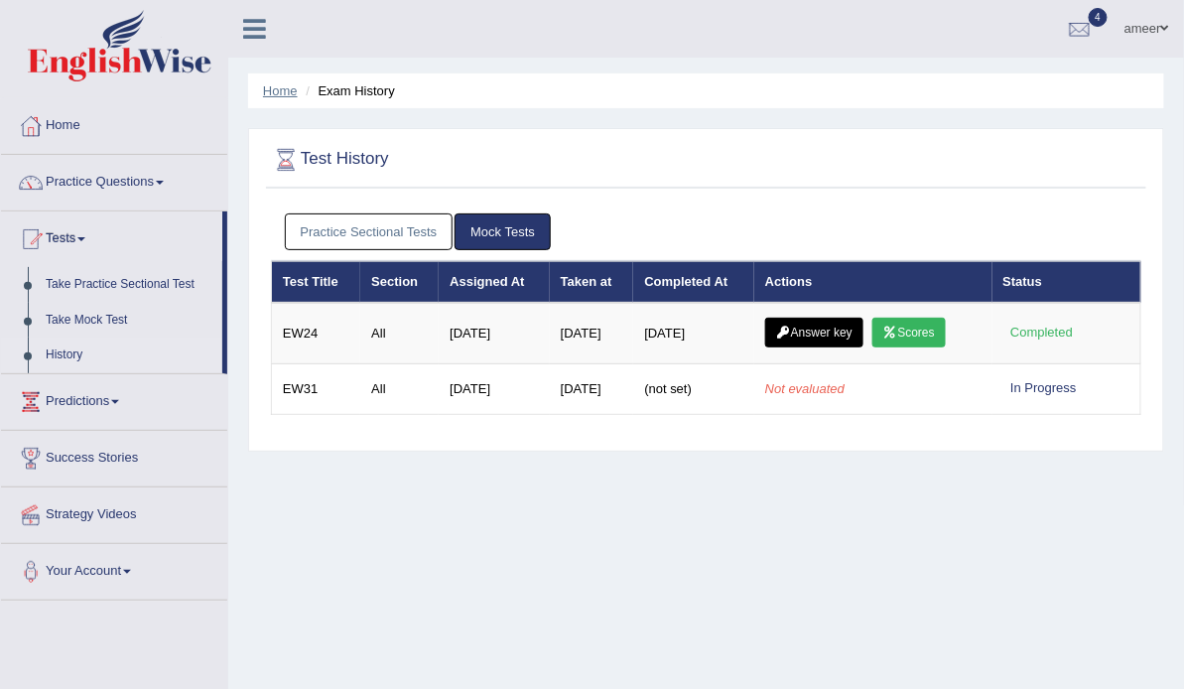
click at [292, 93] on link "Home" at bounding box center [280, 90] width 35 height 15
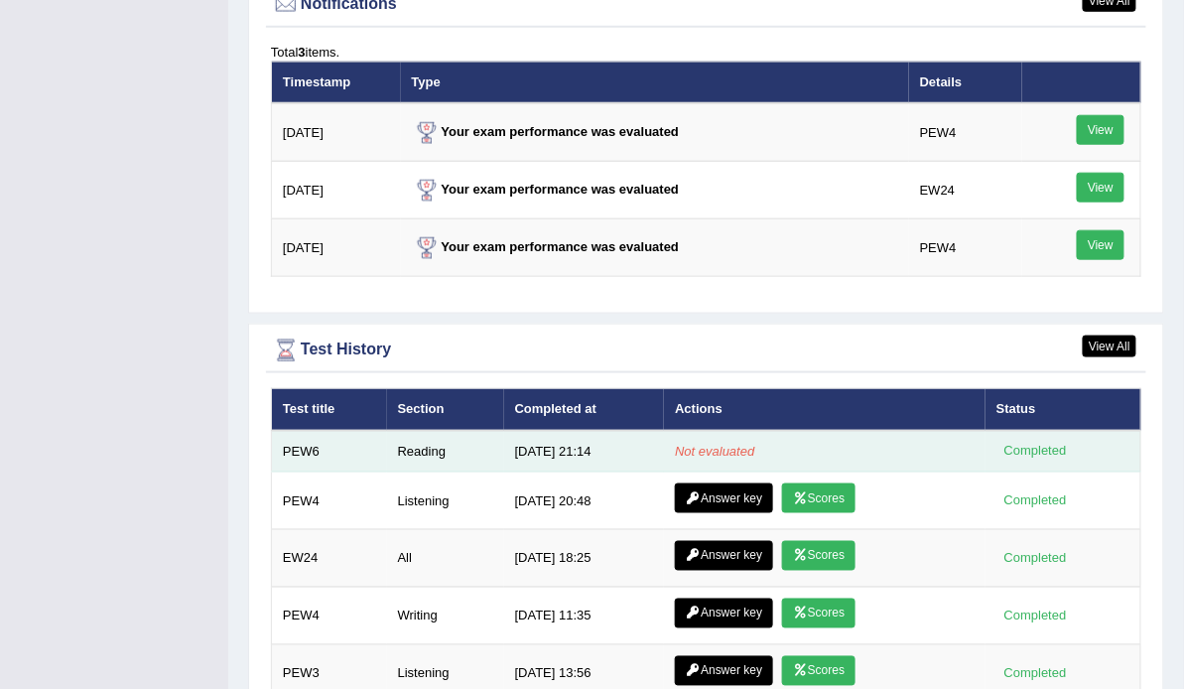
scroll to position [2620, 0]
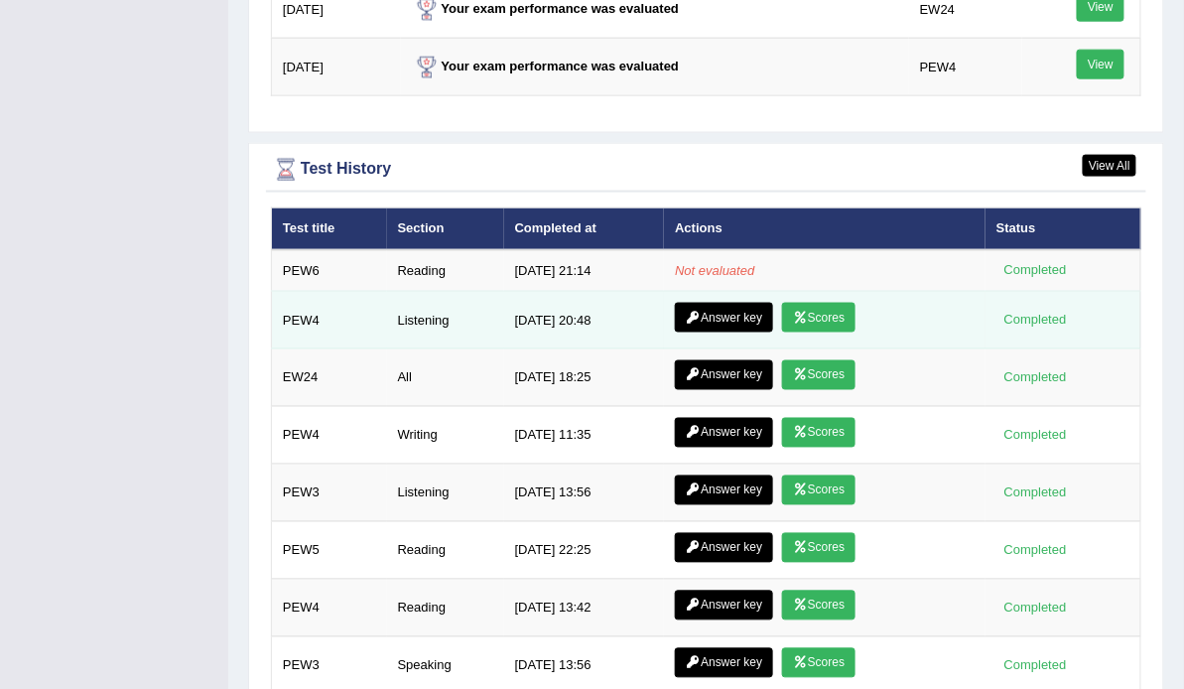
click at [722, 306] on link "Answer key" at bounding box center [724, 318] width 98 height 30
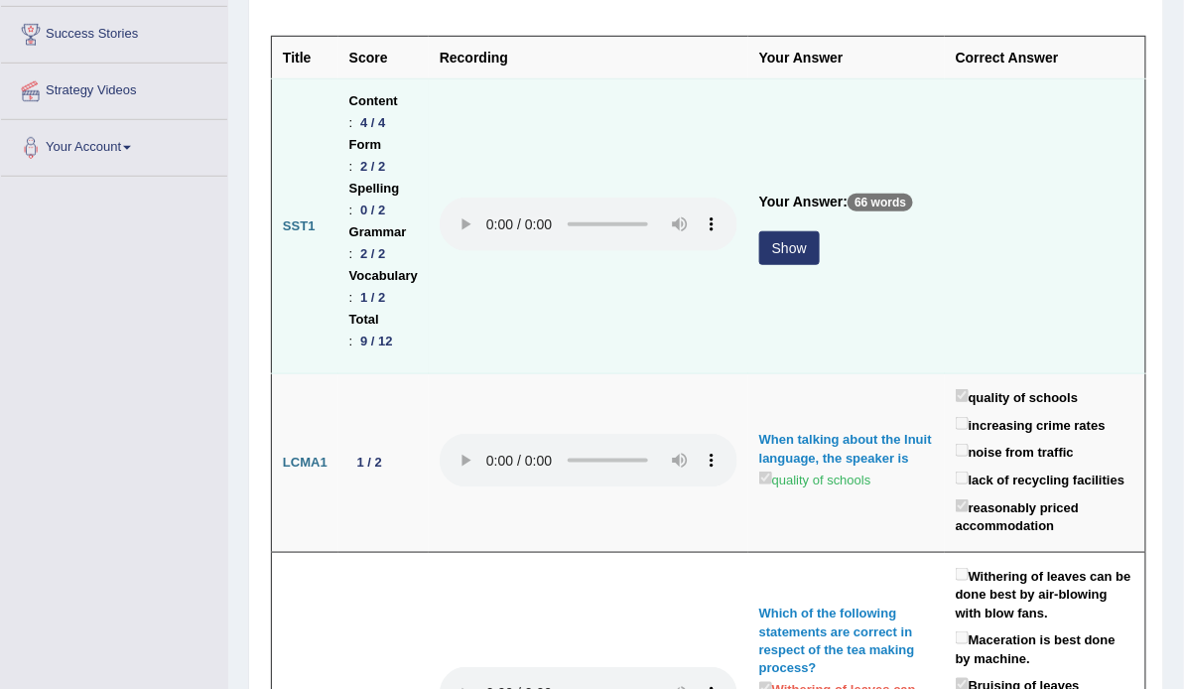
click at [780, 248] on button "Show" at bounding box center [789, 248] width 61 height 34
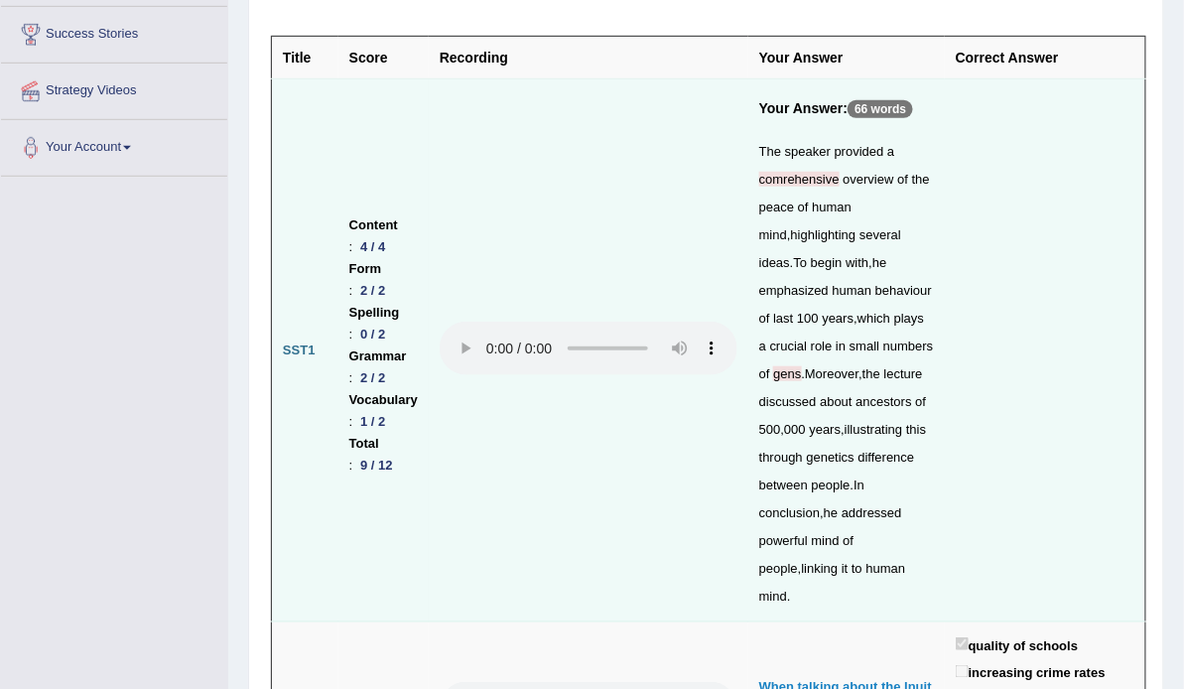
drag, startPoint x: 798, startPoint y: 175, endPoint x: 713, endPoint y: 196, distance: 88.1
click at [713, 196] on td at bounding box center [589, 350] width 320 height 543
click at [801, 366] on span "gens" at bounding box center [787, 373] width 28 height 15
